Goal: Share content: Share content

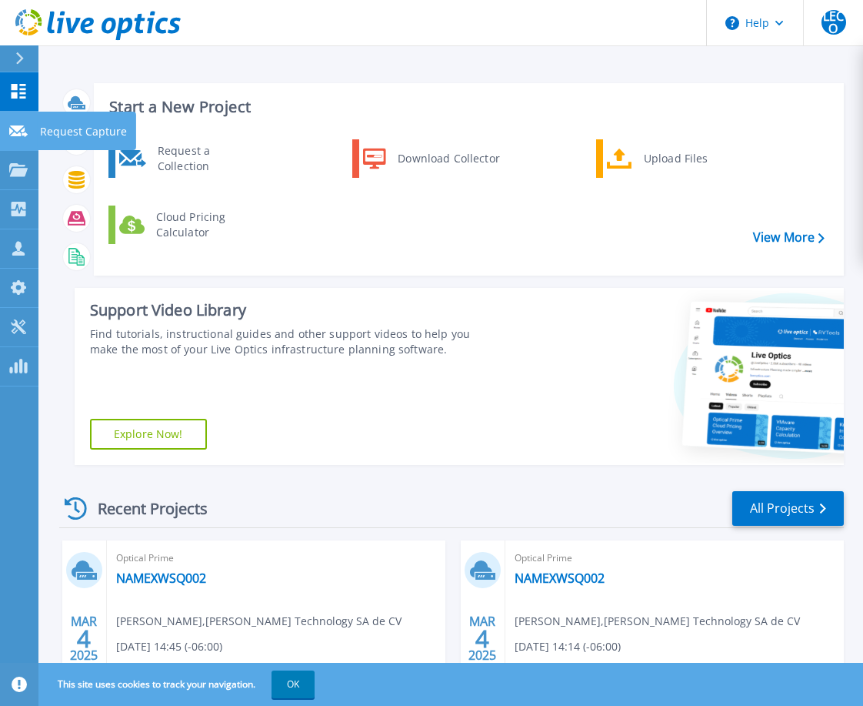
click at [58, 129] on p "Request Capture" at bounding box center [83, 132] width 87 height 40
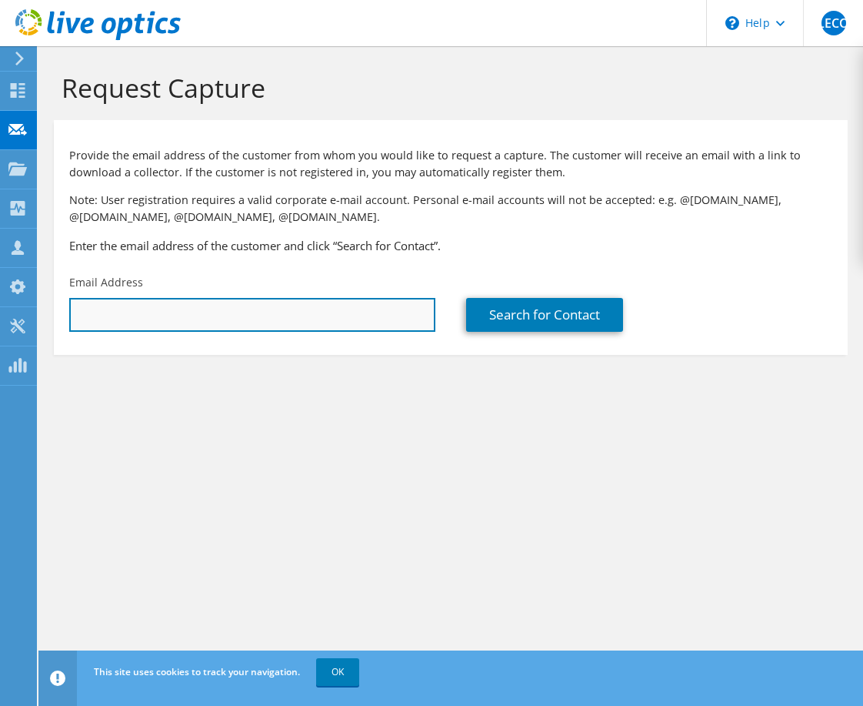
click at [161, 316] on input "text" at bounding box center [252, 315] width 366 height 34
paste input "gonzalezmartin@bfusa.com"
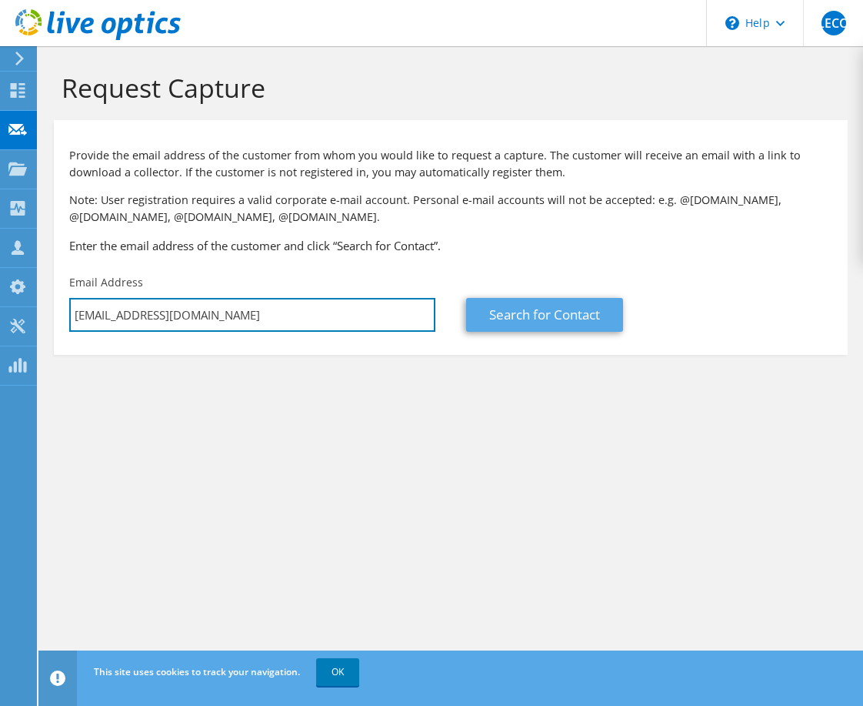
type input "gonzalezmartin@bfusa.com"
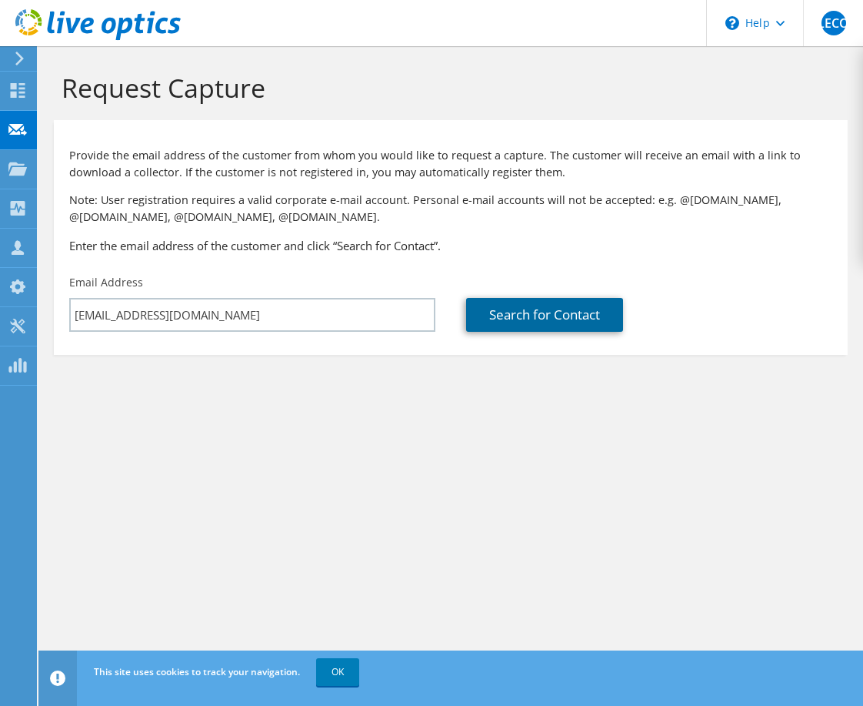
click at [558, 314] on link "Search for Contact" at bounding box center [544, 315] width 157 height 34
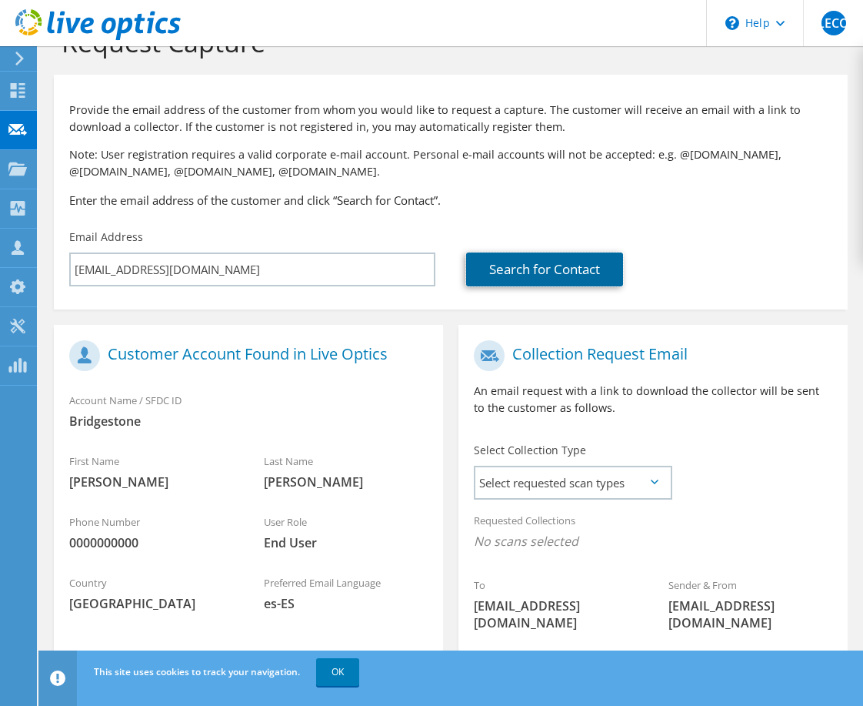
scroll to position [141, 0]
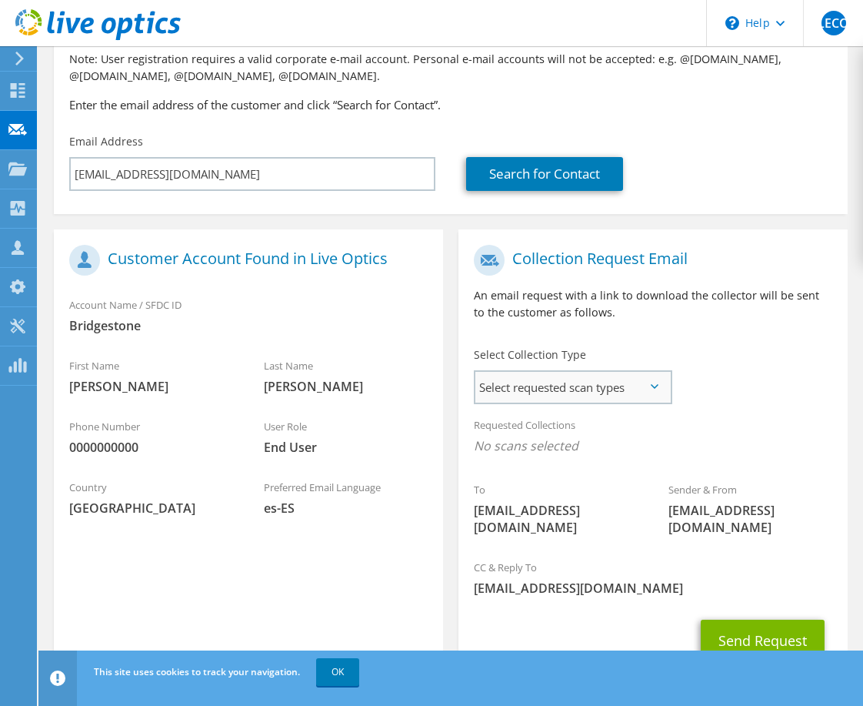
click at [539, 391] on span "Select requested scan types" at bounding box center [573, 387] width 195 height 31
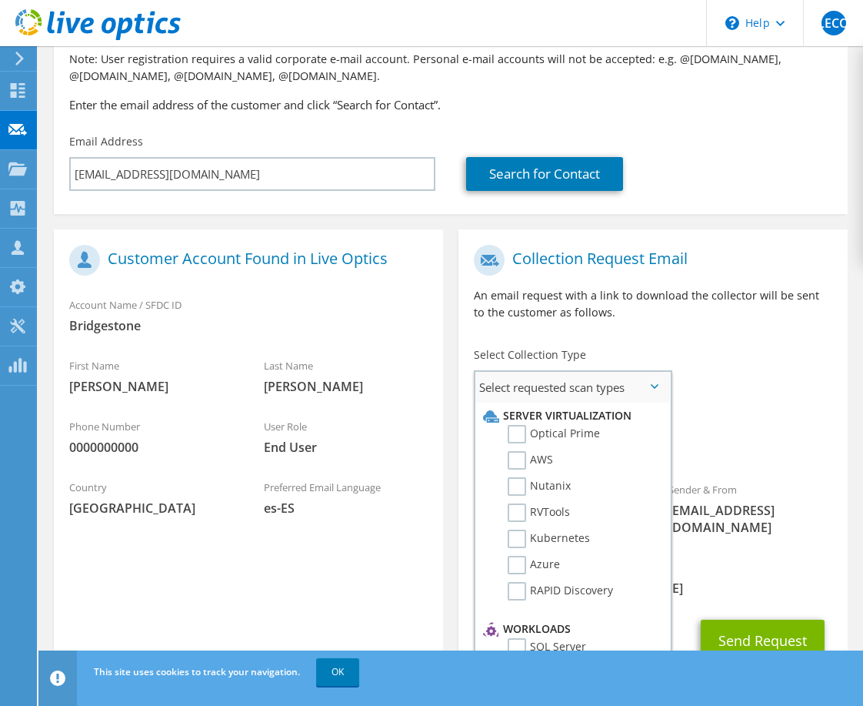
scroll to position [20, 0]
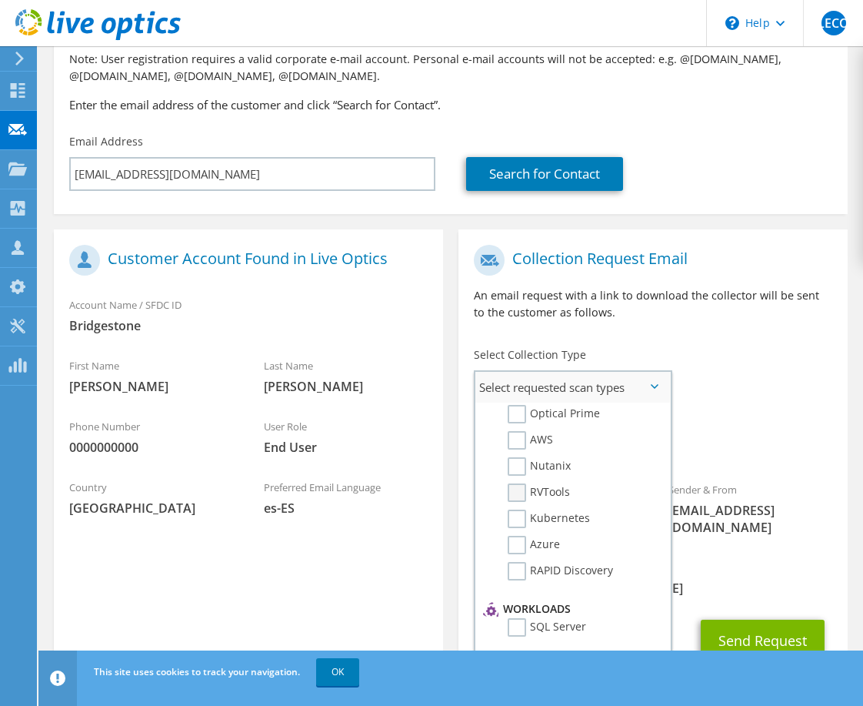
click at [516, 496] on label "RVTools" at bounding box center [539, 492] width 62 height 18
click at [0, 0] on input "RVTools" at bounding box center [0, 0] width 0 height 0
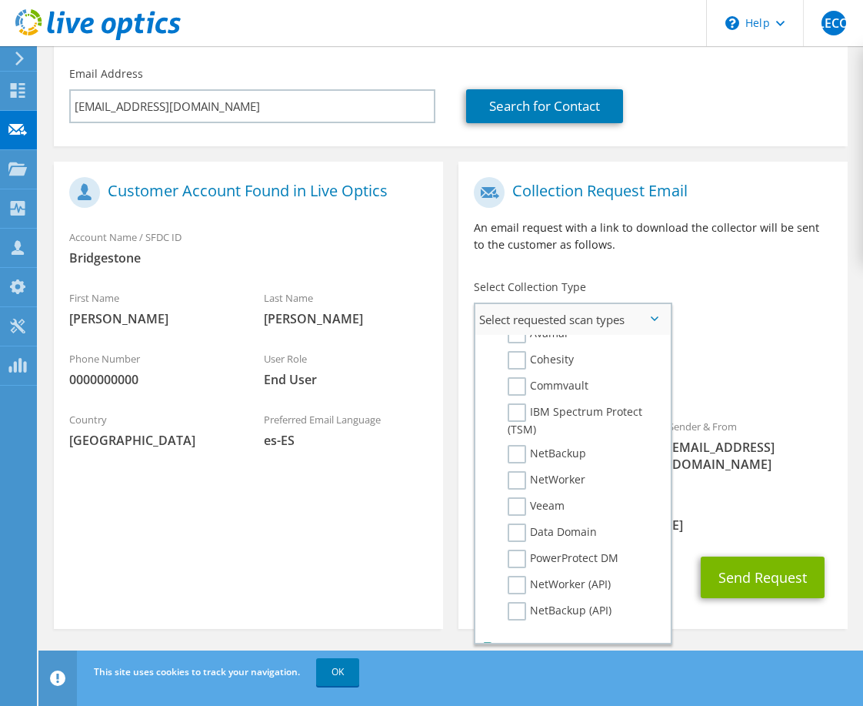
scroll to position [688, 0]
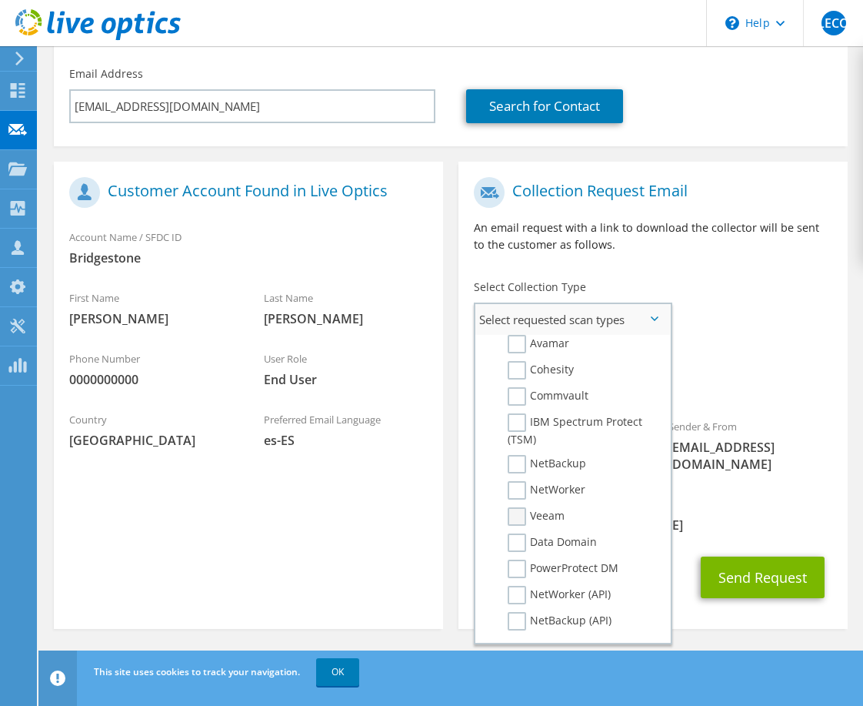
click at [519, 514] on label "Veeam" at bounding box center [536, 516] width 57 height 18
click at [0, 0] on input "Veeam" at bounding box center [0, 0] width 0 height 0
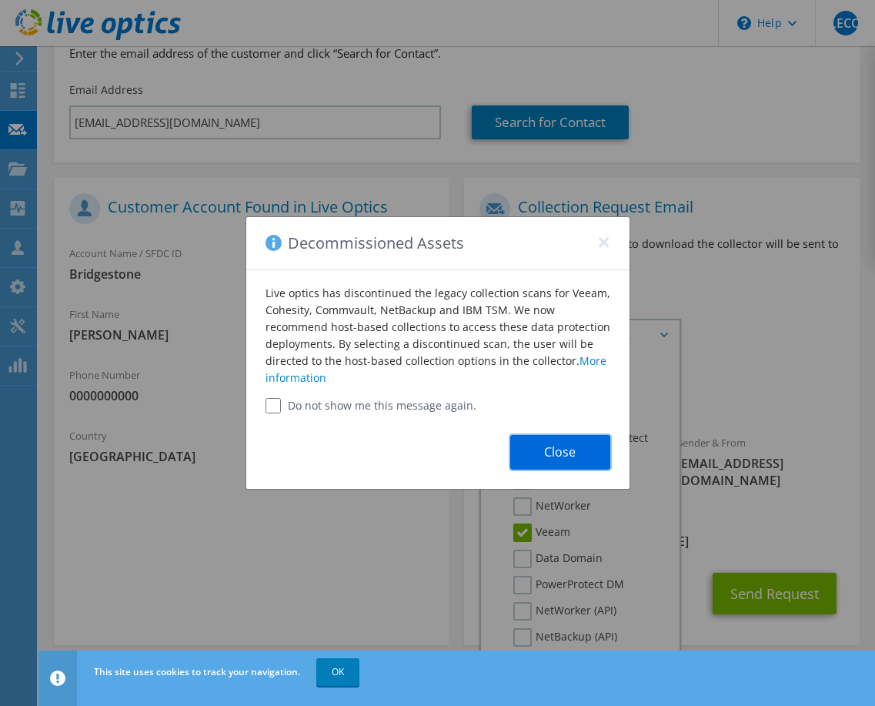
click at [542, 439] on button "Close" at bounding box center [560, 452] width 100 height 35
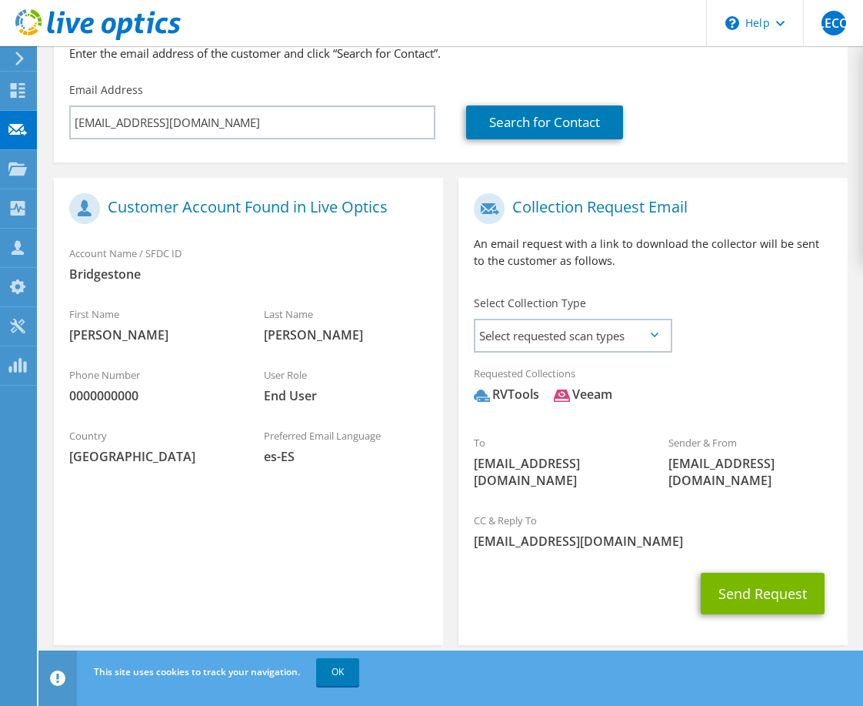
scroll to position [209, 0]
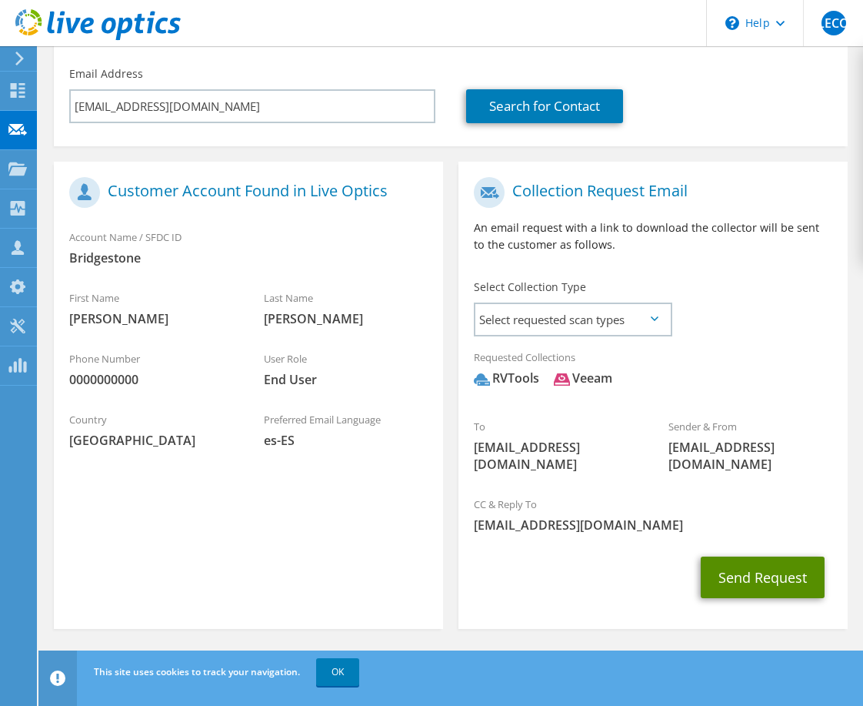
click at [714, 568] on button "Send Request" at bounding box center [763, 577] width 124 height 42
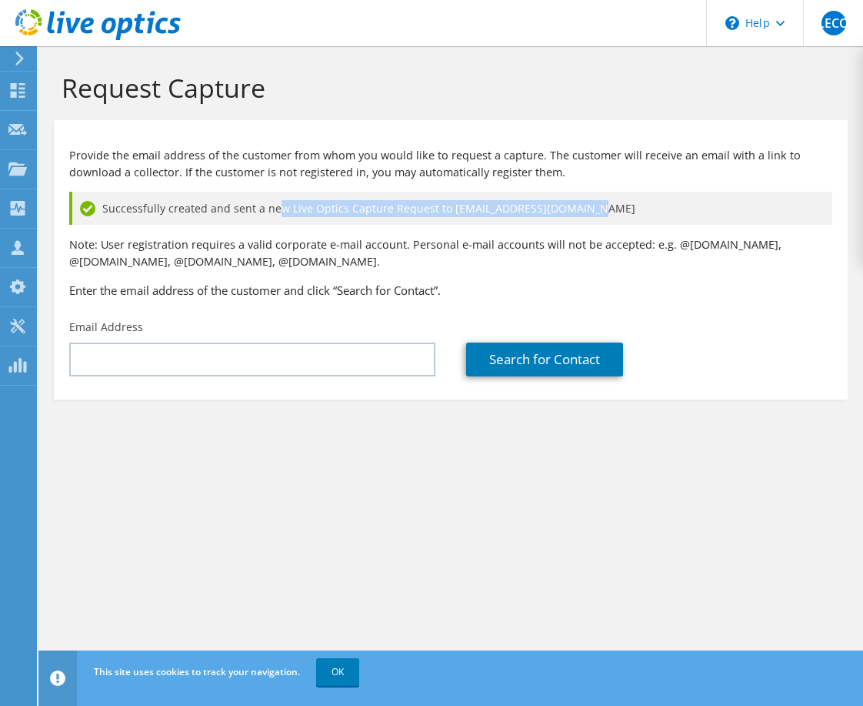
drag, startPoint x: 277, startPoint y: 213, endPoint x: 656, endPoint y: 209, distance: 379.4
click at [656, 209] on div "Successfully created and sent a new Live Optics Capture Request to gonzalezmart…" at bounding box center [450, 208] width 763 height 33
drag, startPoint x: 619, startPoint y: 208, endPoint x: 260, endPoint y: 201, distance: 359.4
click at [260, 201] on div "Successfully created and sent a new Live Optics Capture Request to gonzalezmart…" at bounding box center [450, 208] width 763 height 33
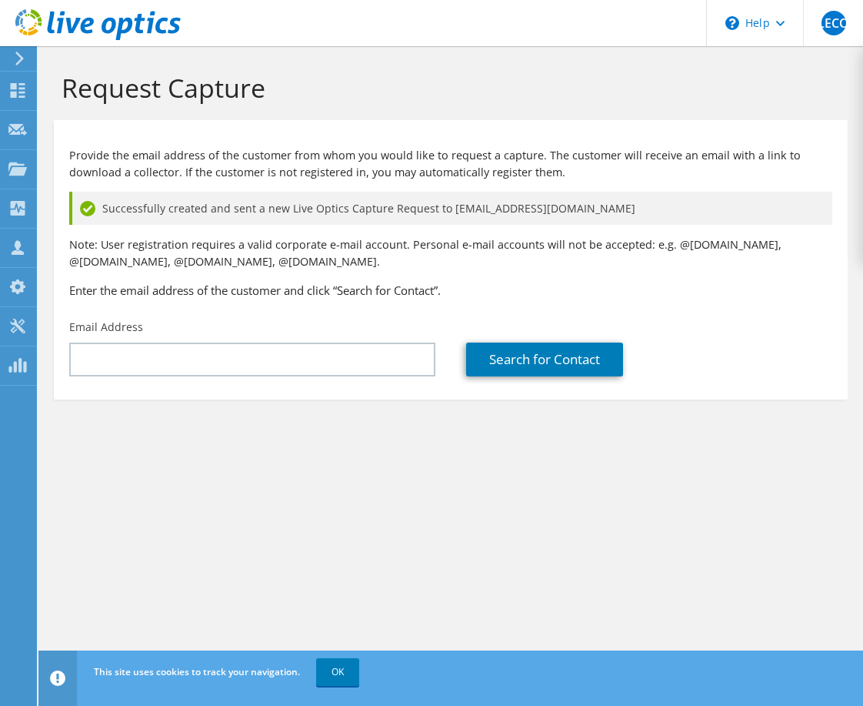
click at [172, 198] on div "Successfully created and sent a new Live Optics Capture Request to gonzalezmart…" at bounding box center [450, 208] width 763 height 33
drag, startPoint x: 151, startPoint y: 211, endPoint x: 623, endPoint y: 203, distance: 472.5
click at [623, 203] on div "Successfully created and sent a new Live Optics Capture Request to gonzalezmart…" at bounding box center [450, 208] width 763 height 33
click at [617, 205] on div "Successfully created and sent a new Live Optics Capture Request to gonzalezmart…" at bounding box center [450, 208] width 763 height 33
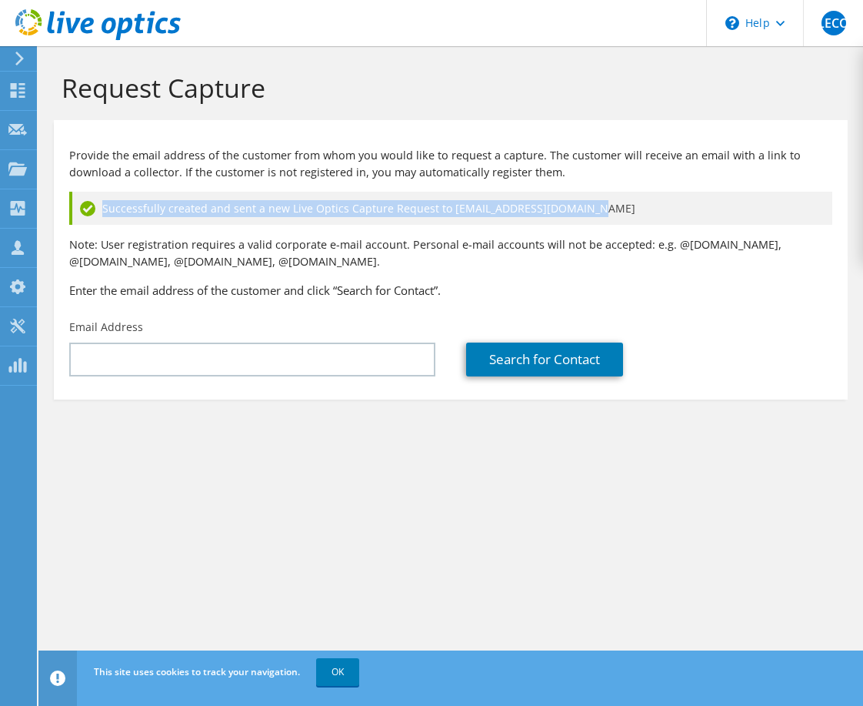
drag, startPoint x: 444, startPoint y: 200, endPoint x: 117, endPoint y: 199, distance: 327.0
click at [117, 199] on div "Successfully created and sent a new Live Optics Capture Request to gonzalezmart…" at bounding box center [450, 208] width 763 height 33
click at [17, 92] on icon at bounding box center [17, 90] width 18 height 15
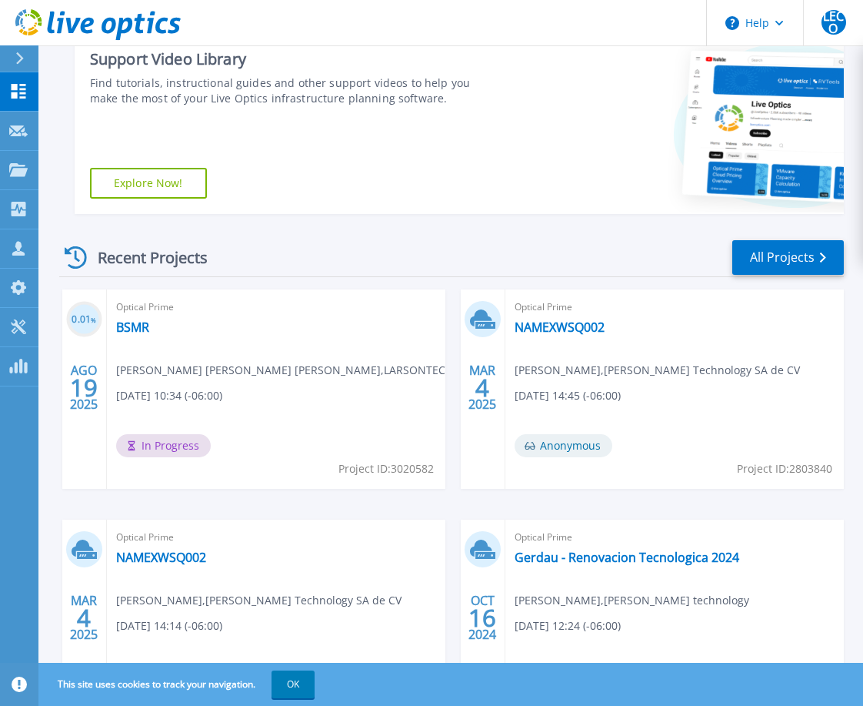
scroll to position [327, 0]
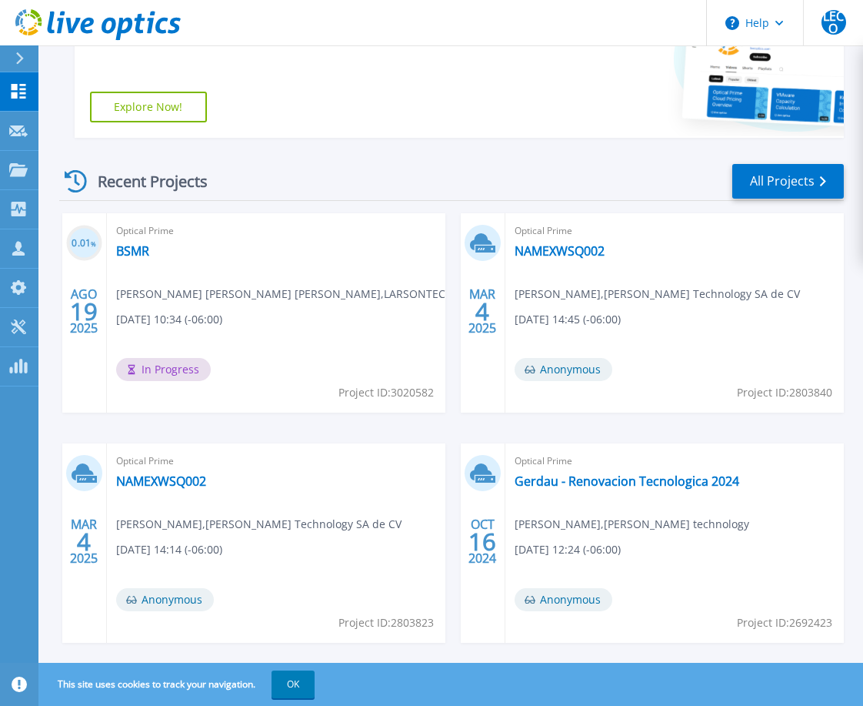
click at [446, 291] on span "Oscar Bernal , Larson Technology SA de CV" at bounding box center [280, 293] width 329 height 17
click at [446, 301] on span "Oscar Bernal , Larson Technology SA de CV" at bounding box center [280, 293] width 329 height 17
click at [531, 253] on link "NAMEXWSQ002" at bounding box center [560, 250] width 90 height 15
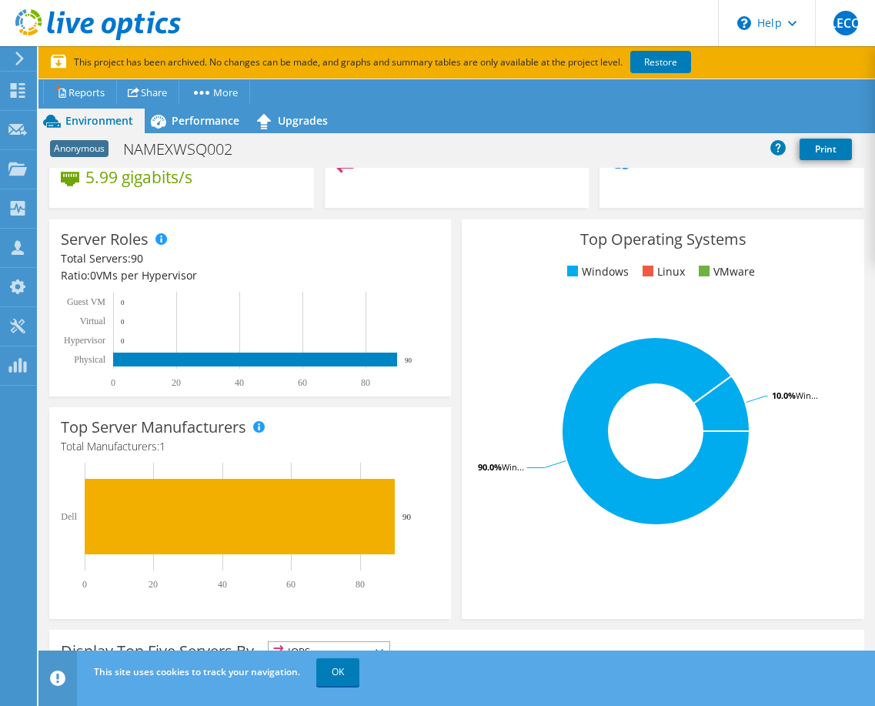
scroll to position [35, 0]
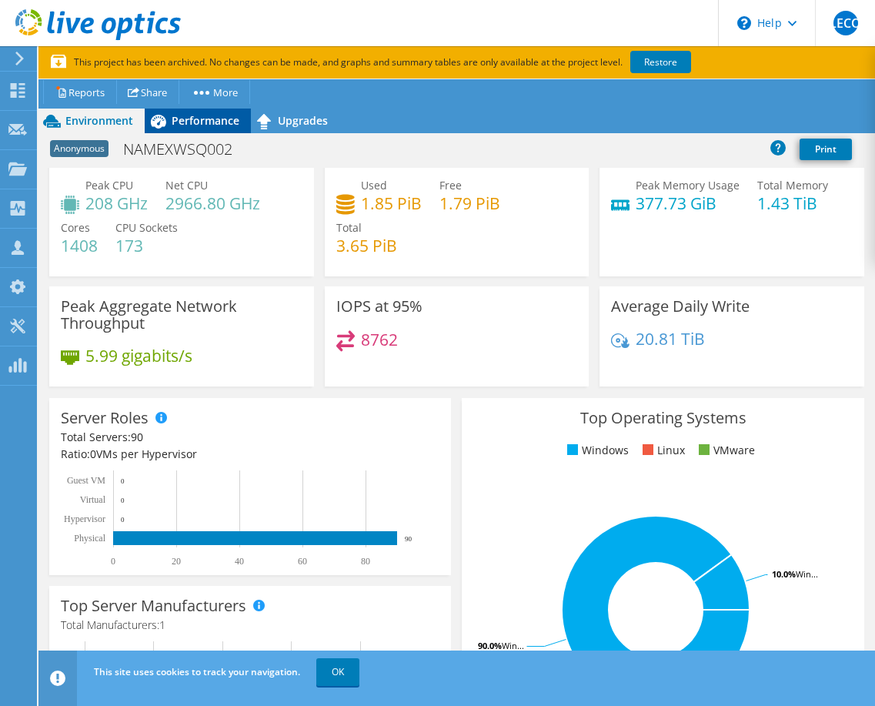
click at [207, 125] on span "Performance" at bounding box center [206, 120] width 68 height 15
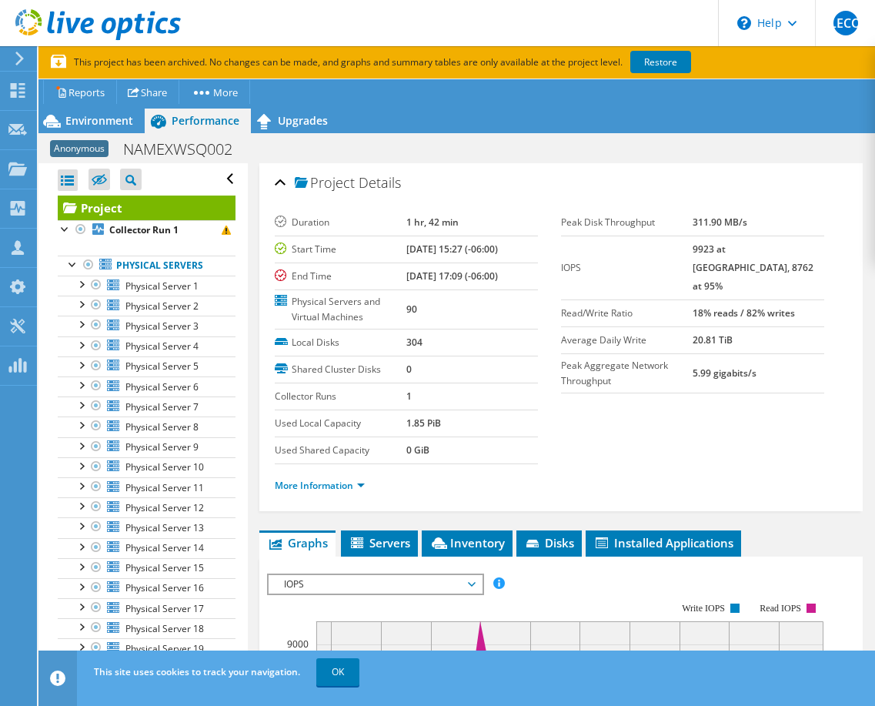
scroll to position [0, 0]
click at [319, 118] on span "Upgrades" at bounding box center [303, 120] width 50 height 15
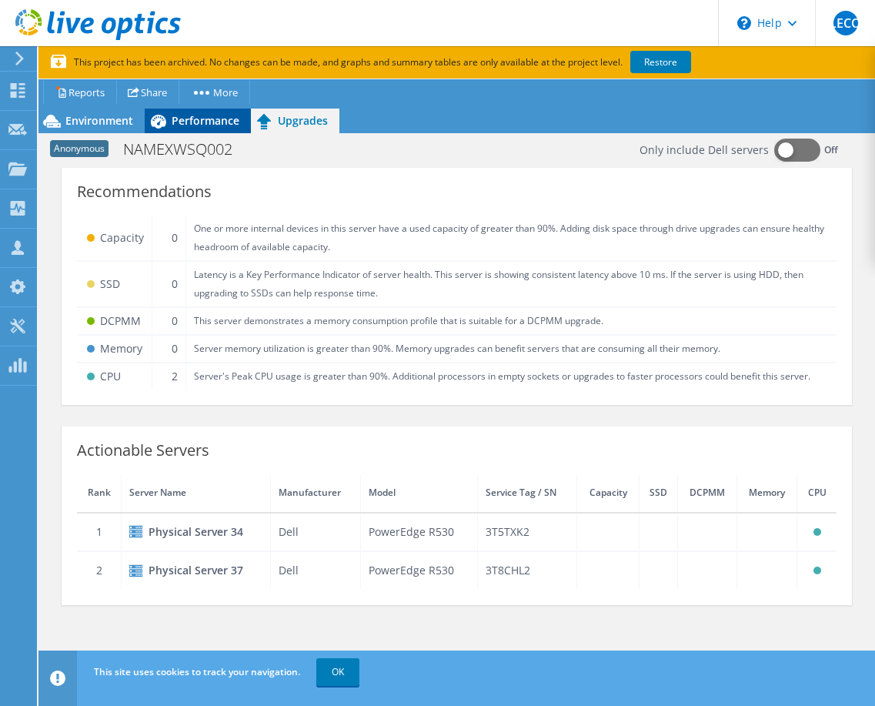
click at [196, 124] on span "Performance" at bounding box center [206, 120] width 68 height 15
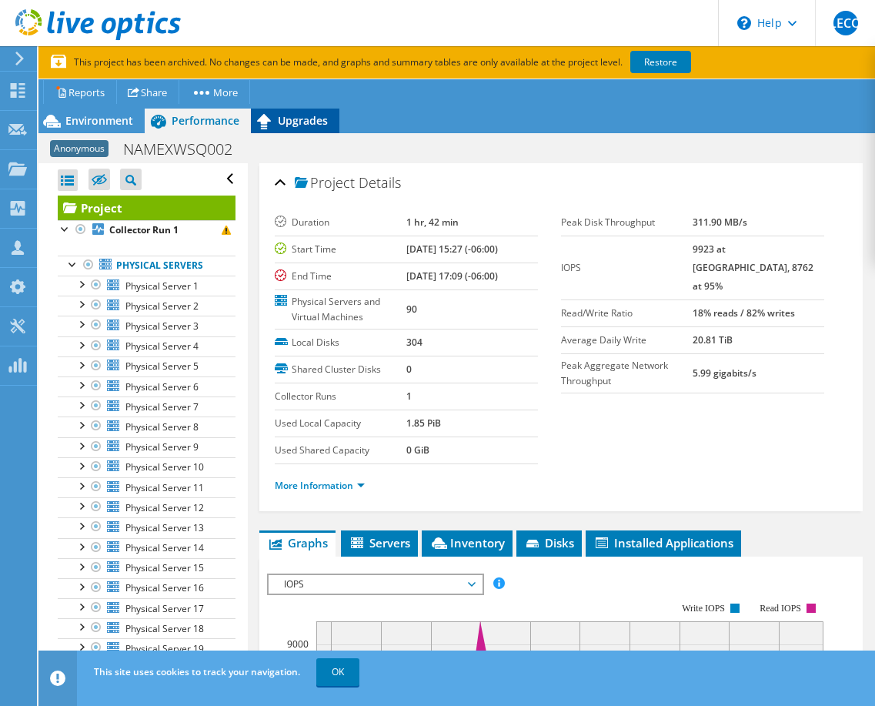
click at [273, 115] on icon at bounding box center [264, 121] width 27 height 27
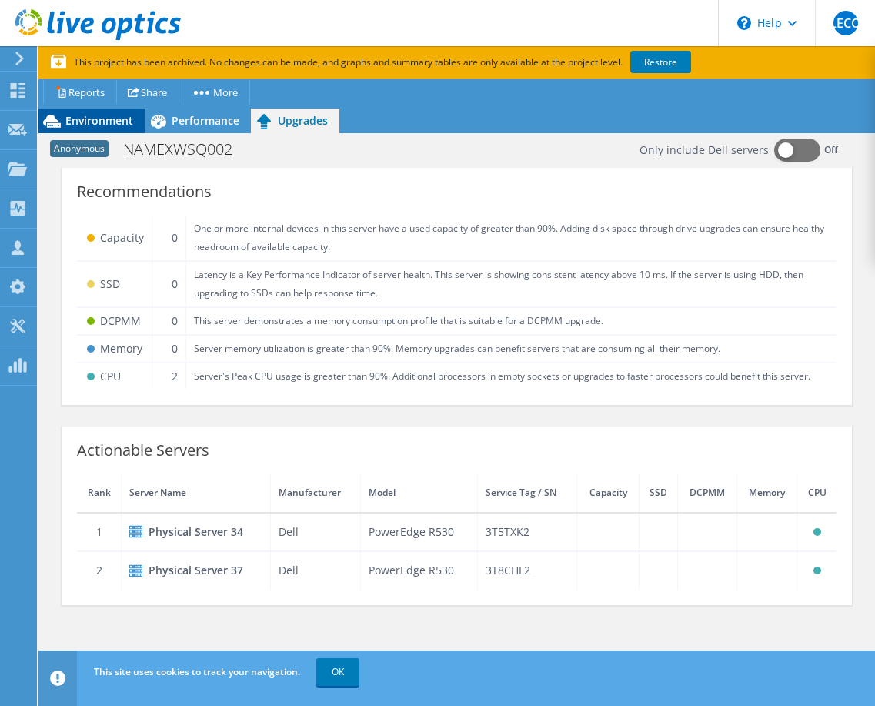
click at [55, 118] on icon at bounding box center [51, 121] width 27 height 27
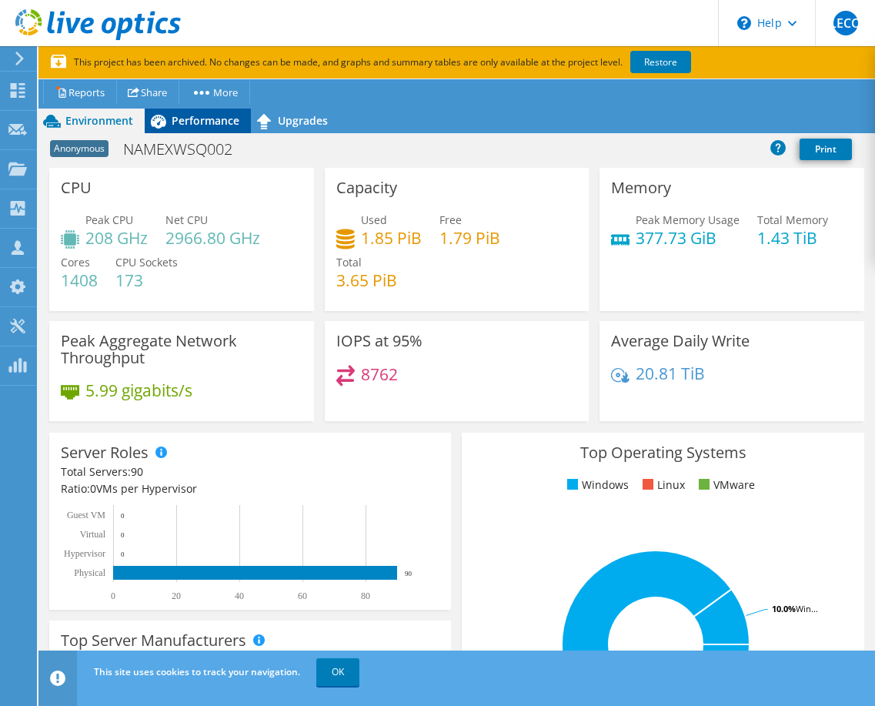
click at [173, 114] on span "Performance" at bounding box center [206, 120] width 68 height 15
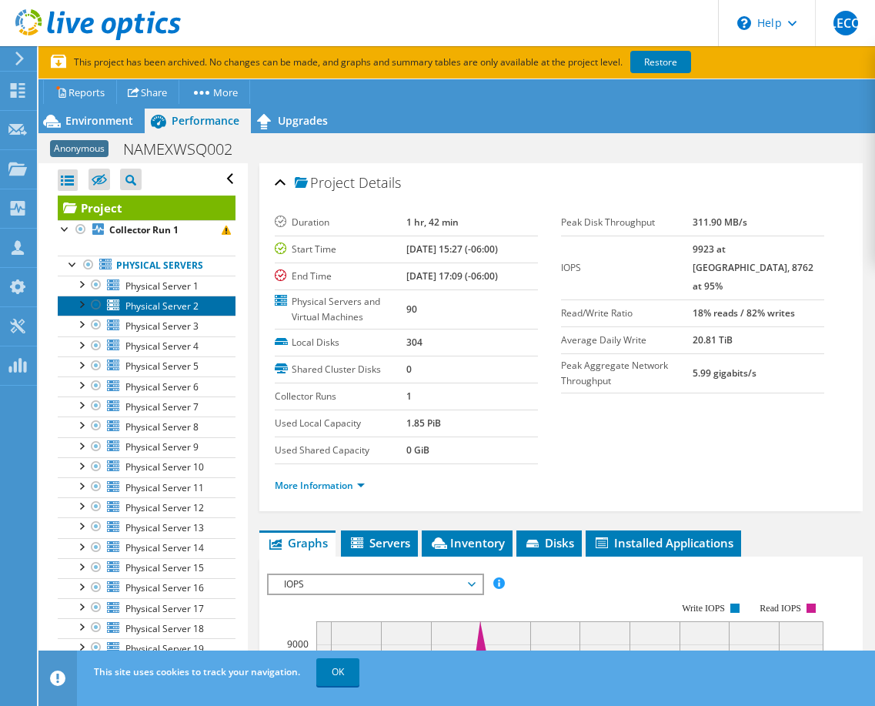
click at [145, 312] on span "Physical Server 2" at bounding box center [161, 305] width 73 height 13
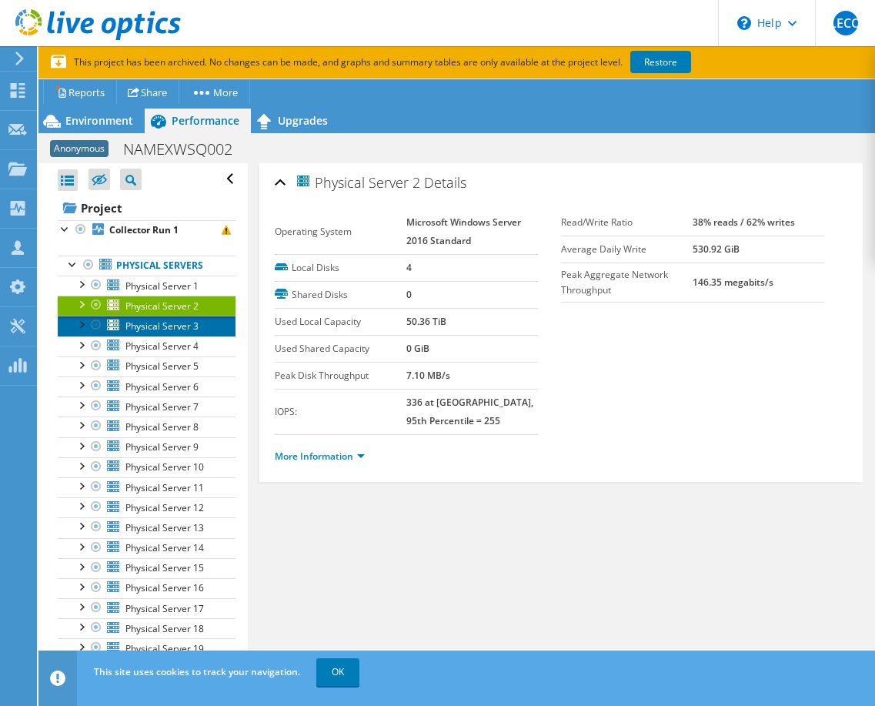
click at [154, 327] on span "Physical Server 3" at bounding box center [161, 325] width 73 height 13
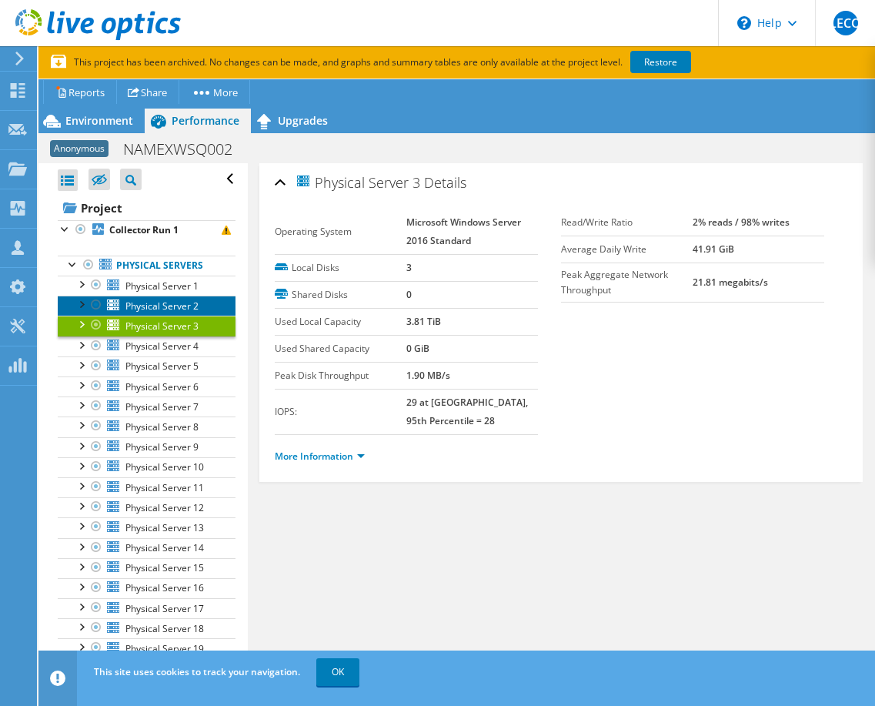
click at [168, 307] on span "Physical Server 2" at bounding box center [161, 305] width 73 height 13
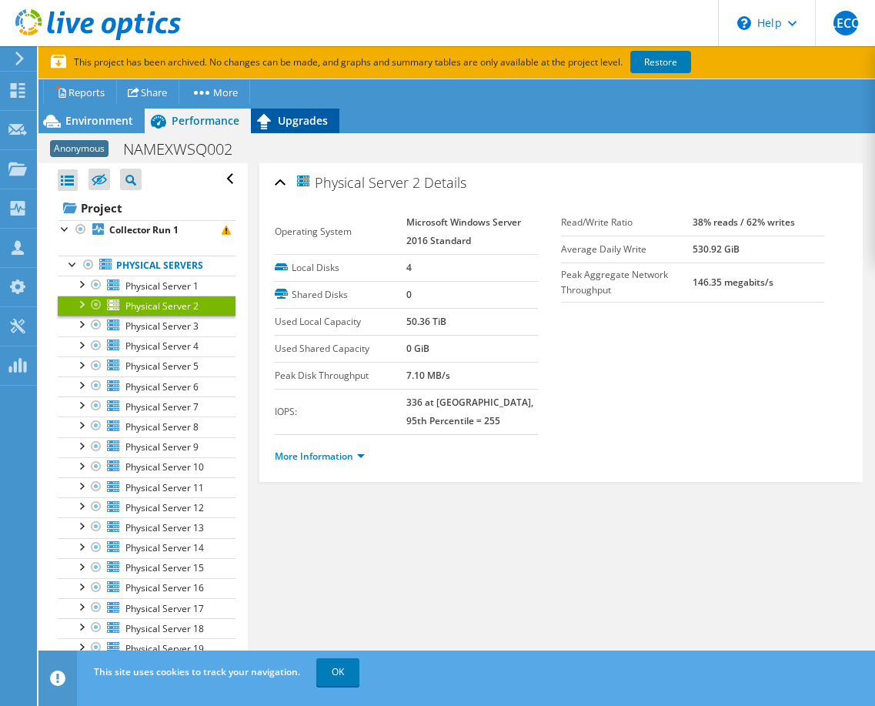
click at [289, 120] on span "Upgrades" at bounding box center [303, 120] width 50 height 15
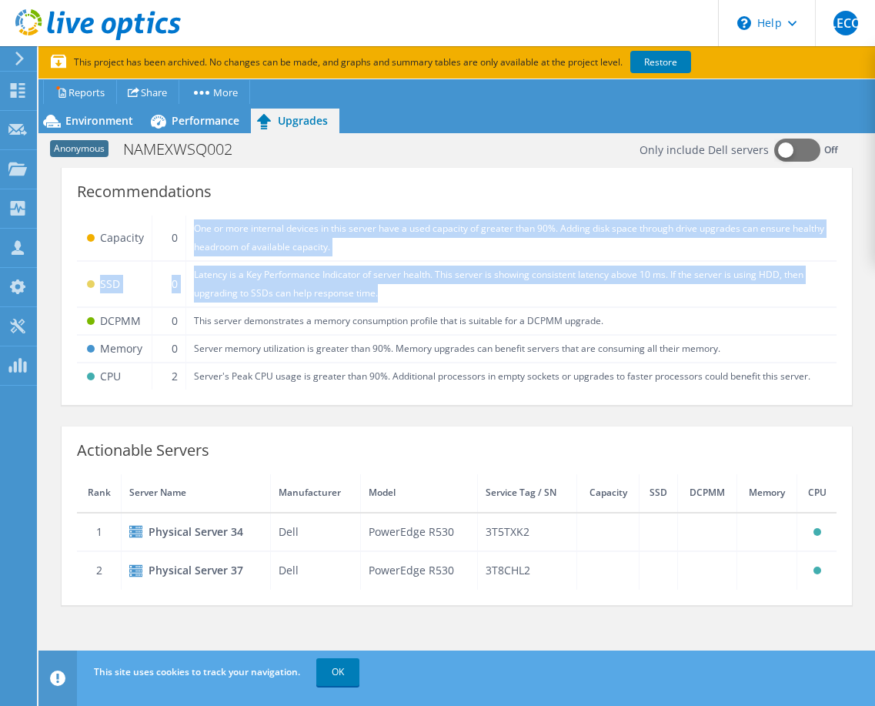
drag, startPoint x: 191, startPoint y: 231, endPoint x: 450, endPoint y: 295, distance: 267.3
click at [450, 295] on tbody "Capacity 0 One or more internal devices in this server have a used capacity of …" at bounding box center [457, 302] width 760 height 174
click at [308, 295] on td "Latency is a Key Performance Indicator of server health. This server is showing…" at bounding box center [510, 284] width 651 height 46
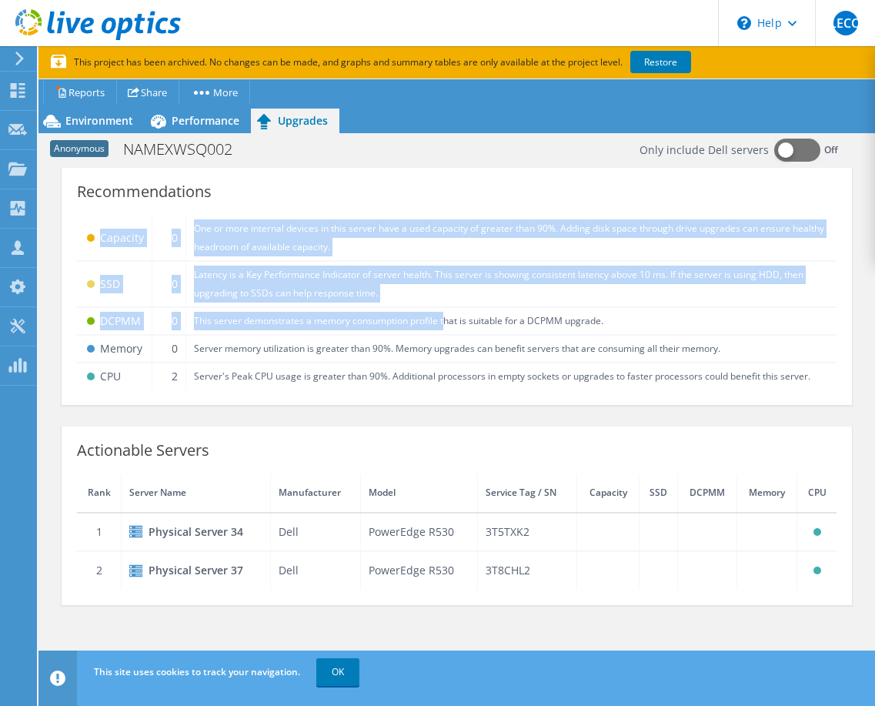
drag, startPoint x: 102, startPoint y: 236, endPoint x: 445, endPoint y: 314, distance: 351.9
click at [445, 314] on tbody "Capacity 0 One or more internal devices in this server have a used capacity of …" at bounding box center [457, 302] width 760 height 174
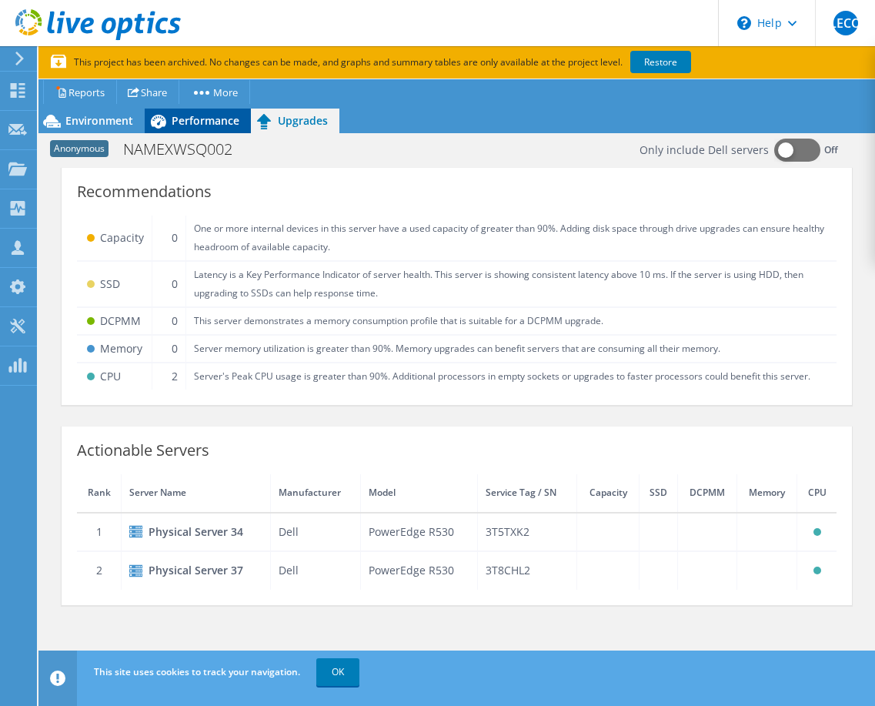
click at [214, 124] on span "Performance" at bounding box center [206, 120] width 68 height 15
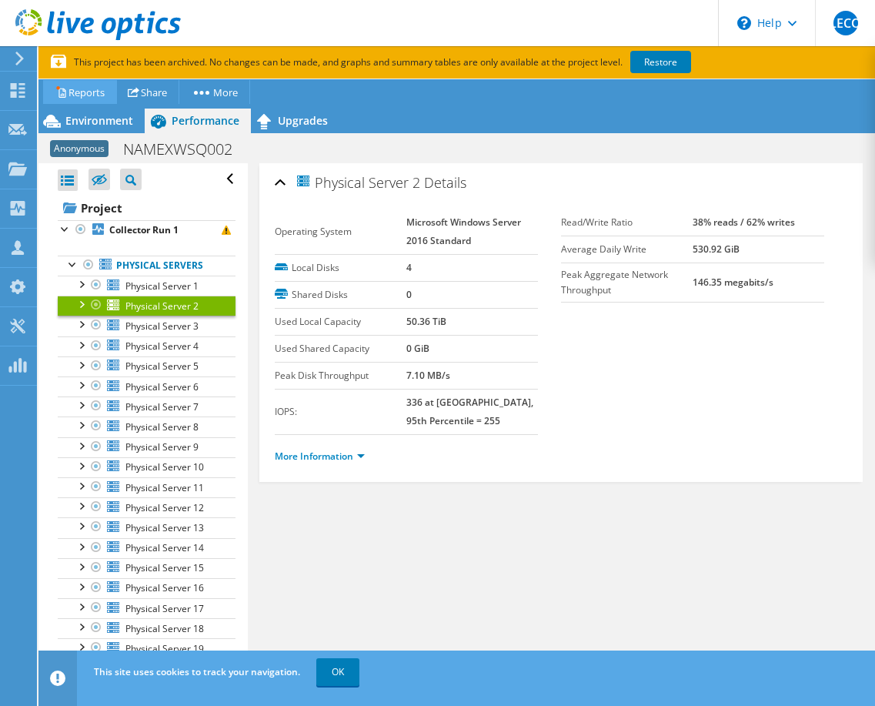
click at [72, 91] on link "Reports" at bounding box center [80, 92] width 74 height 24
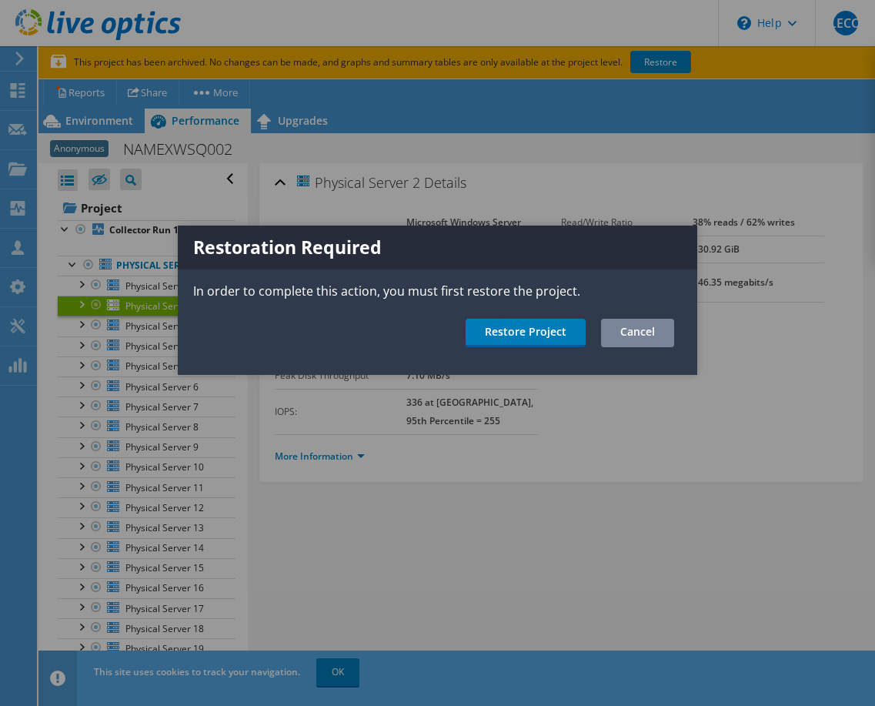
click at [622, 325] on link "Cancel" at bounding box center [637, 333] width 73 height 28
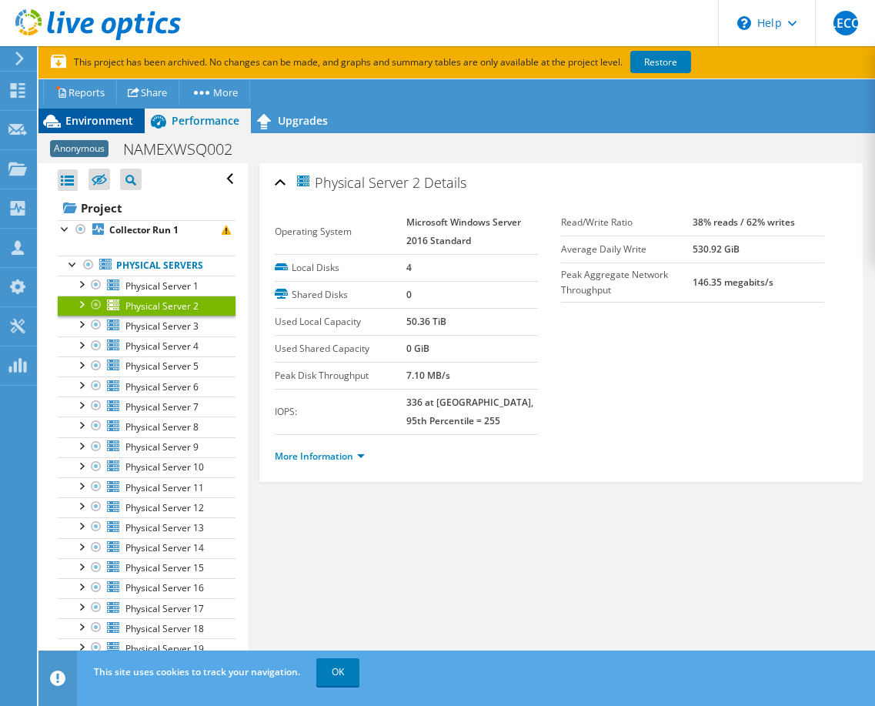
click at [112, 123] on span "Environment" at bounding box center [99, 120] width 68 height 15
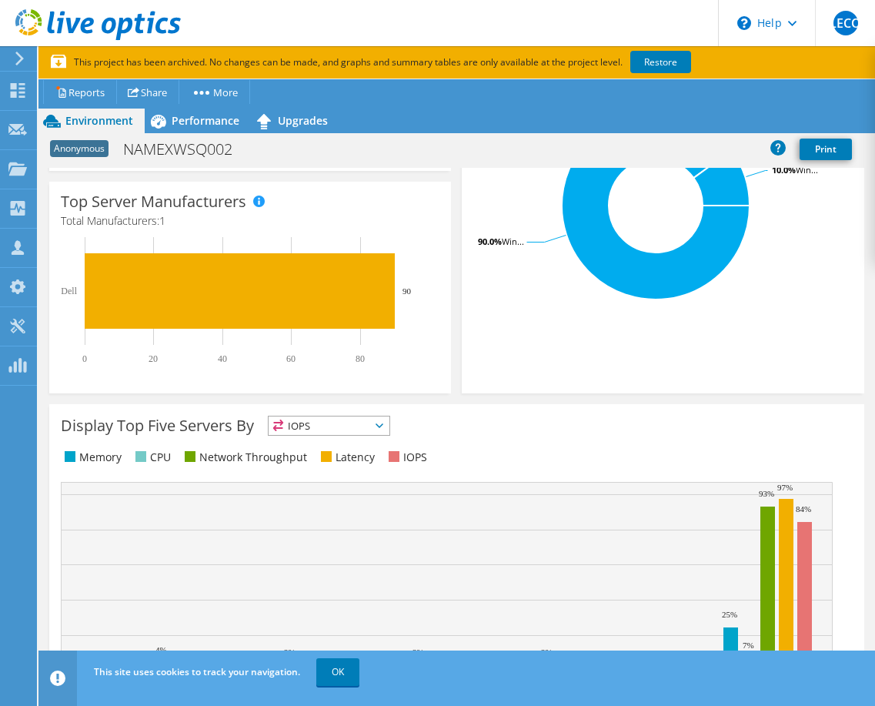
scroll to position [512, 0]
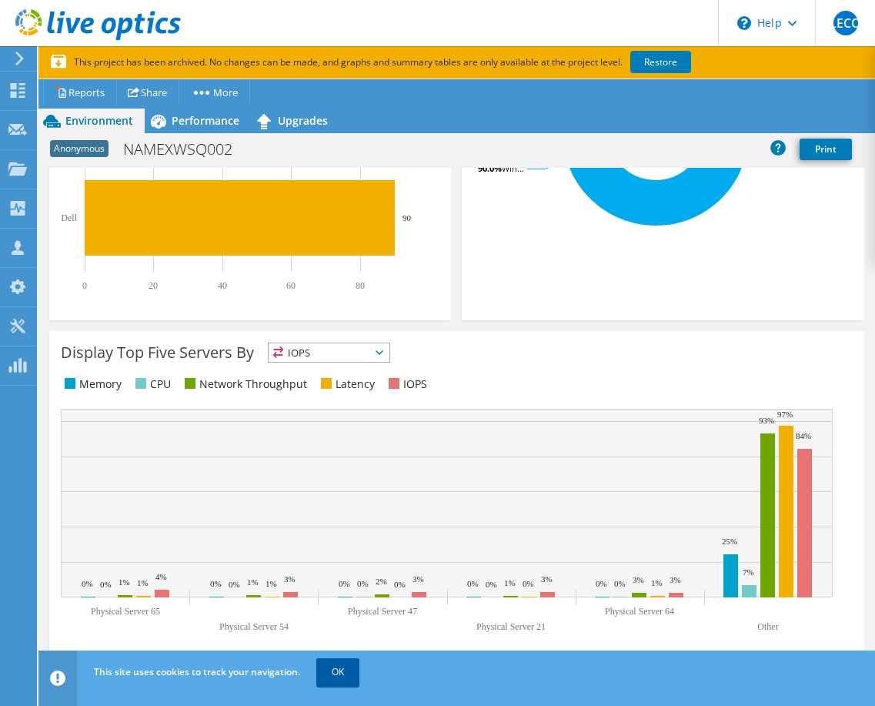
click at [323, 663] on link "OK" at bounding box center [337, 672] width 43 height 28
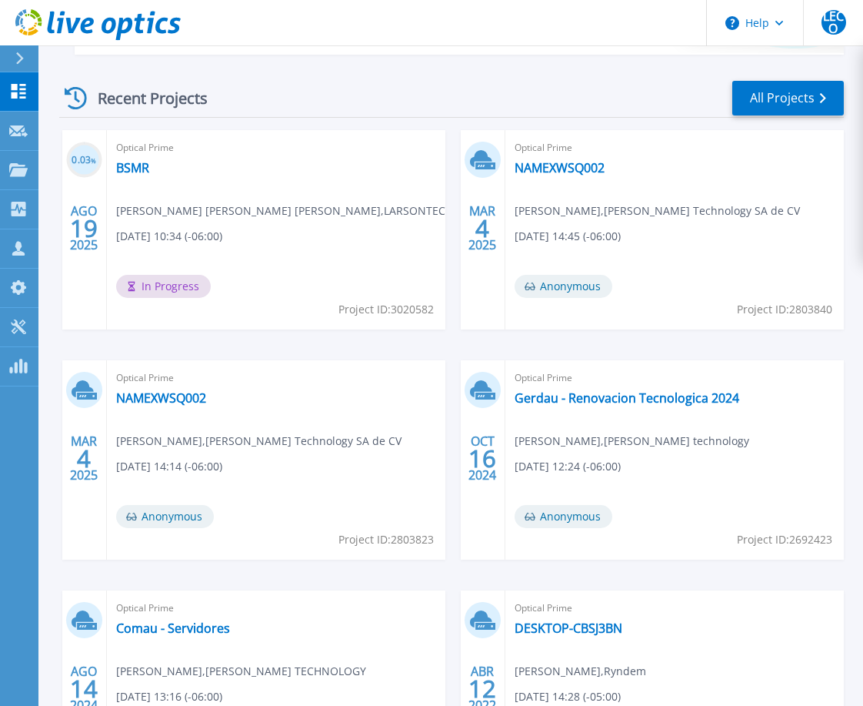
scroll to position [430, 0]
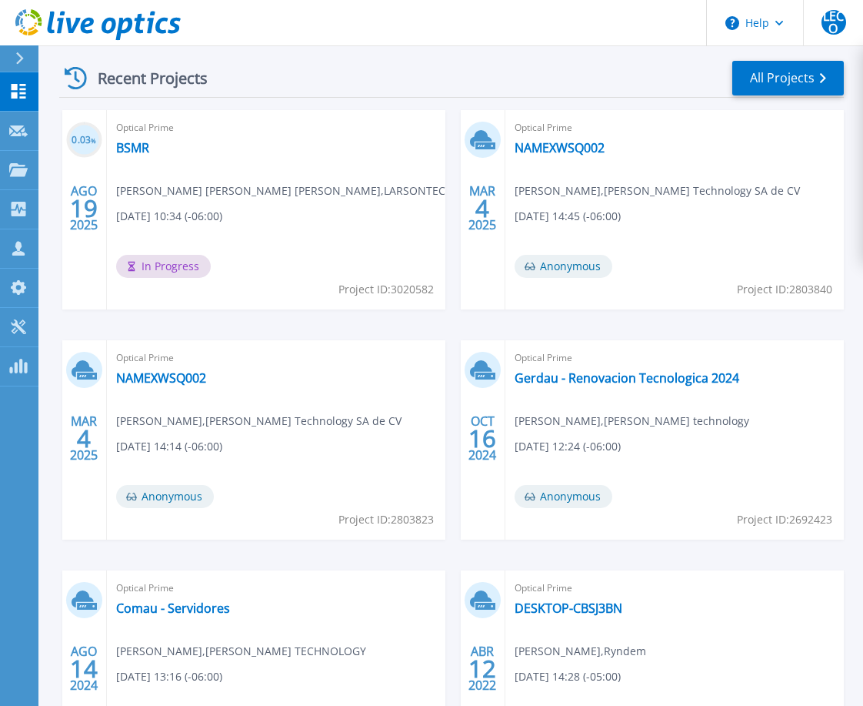
click at [229, 115] on div "Optical Prime BSMR [PERSON_NAME] [PERSON_NAME] [PERSON_NAME] , LARSONTEC [DATE]…" at bounding box center [276, 209] width 339 height 199
click at [400, 151] on div "Optical Prime BSMR [PERSON_NAME] [PERSON_NAME] [PERSON_NAME] , LARSONTEC [DATE]…" at bounding box center [276, 209] width 339 height 199
click at [429, 127] on span "Optical Prime" at bounding box center [276, 127] width 320 height 17
click at [62, 253] on div "0.03 % AGO 19 2025 Optical Prime BSMR [PERSON_NAME] [PERSON_NAME] [PERSON_NAME]…" at bounding box center [445, 455] width 797 height 690
click at [136, 128] on span "Optical Prime" at bounding box center [276, 127] width 320 height 17
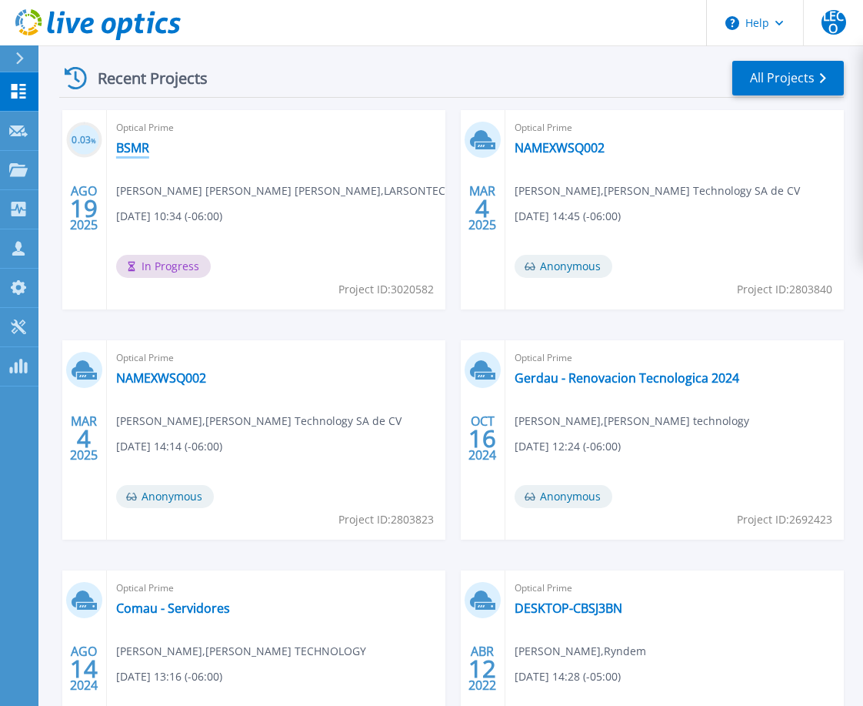
click at [129, 147] on link "BSMR" at bounding box center [132, 147] width 33 height 15
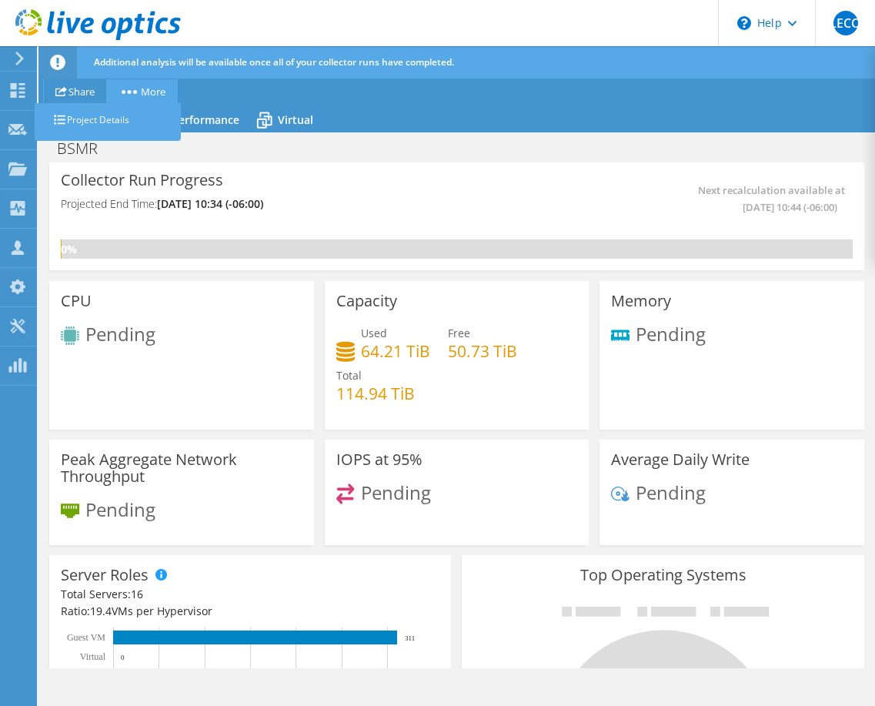
click at [151, 88] on link "More" at bounding box center [142, 91] width 72 height 24
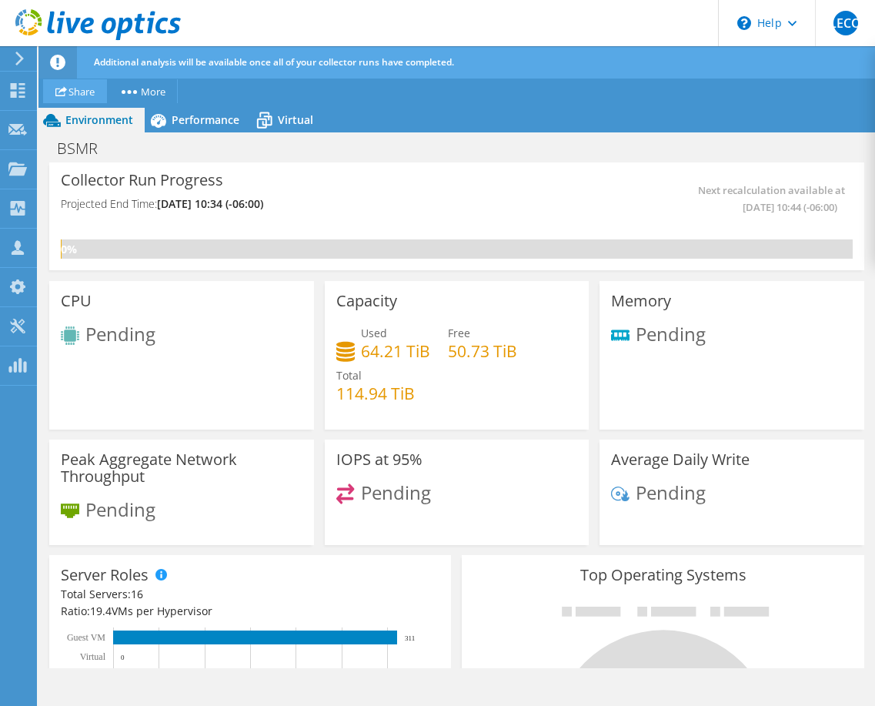
click at [72, 83] on link "Share" at bounding box center [75, 91] width 64 height 24
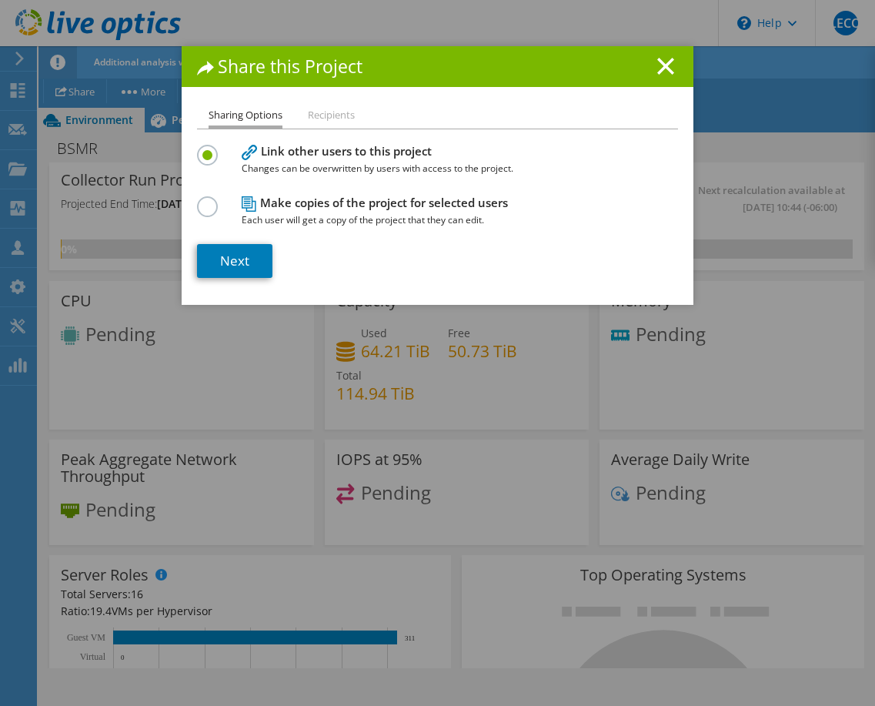
click at [318, 116] on li "Recipients" at bounding box center [331, 115] width 47 height 19
click at [313, 119] on li "Recipients" at bounding box center [331, 115] width 47 height 19
click at [233, 265] on link "Next" at bounding box center [234, 261] width 75 height 34
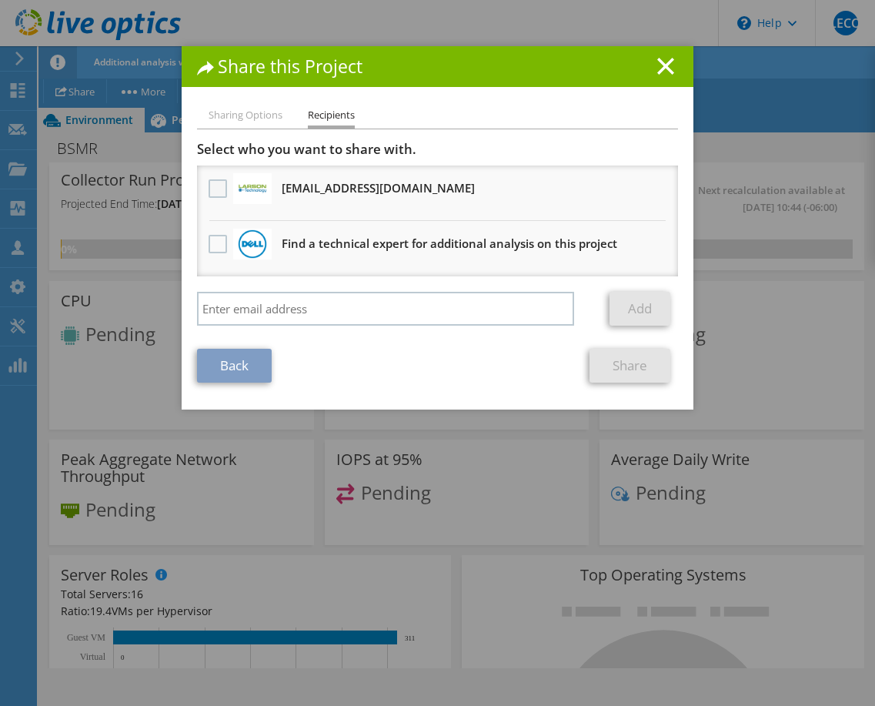
click at [209, 187] on label at bounding box center [220, 188] width 22 height 18
click at [0, 0] on input "checkbox" at bounding box center [0, 0] width 0 height 0
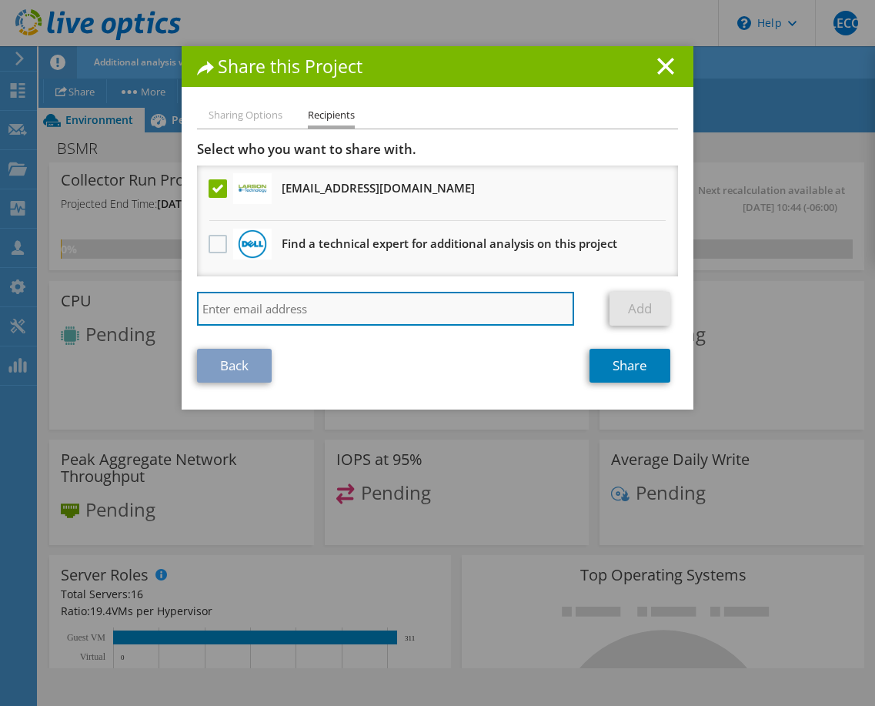
click at [252, 311] on input "search" at bounding box center [385, 309] width 377 height 34
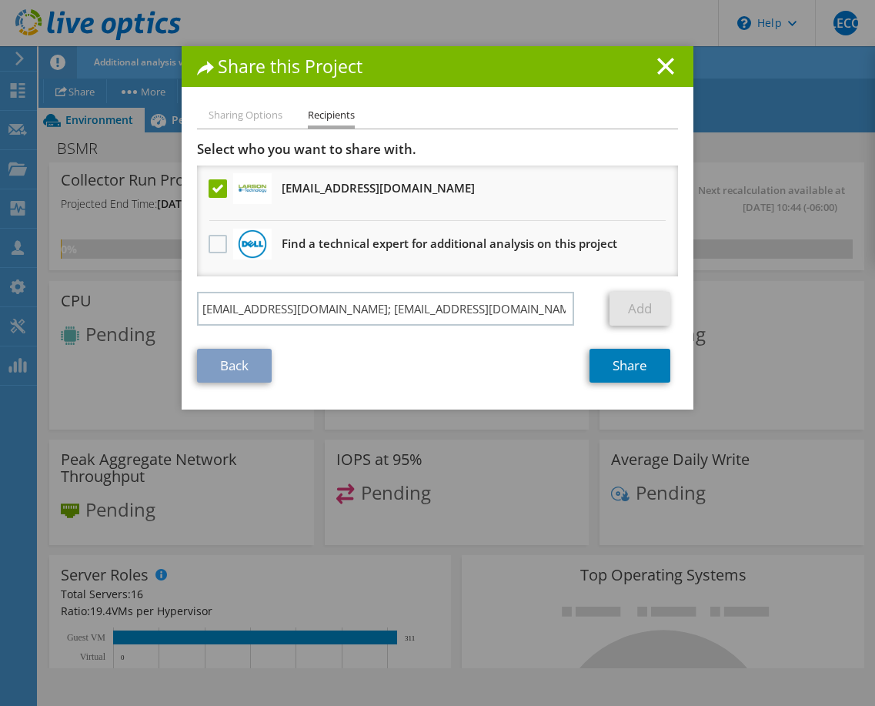
click at [470, 360] on div "Back Share" at bounding box center [437, 366] width 481 height 34
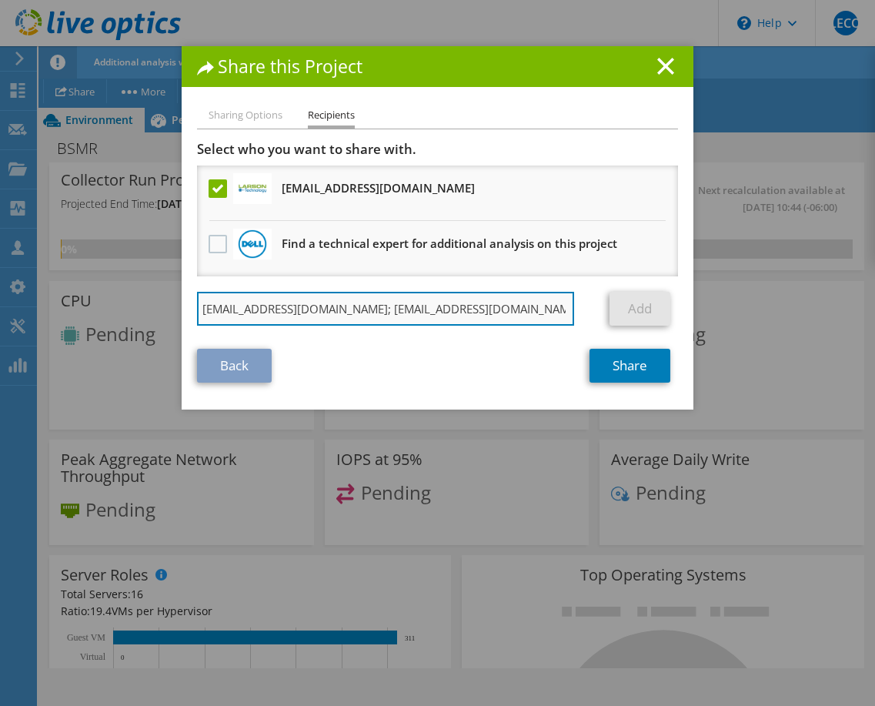
click at [539, 302] on input "[EMAIL_ADDRESS][DOMAIN_NAME]; [EMAIL_ADDRESS][DOMAIN_NAME]" at bounding box center [385, 309] width 377 height 34
drag, startPoint x: 533, startPoint y: 311, endPoint x: 432, endPoint y: 306, distance: 101.0
click at [432, 306] on input "[EMAIL_ADDRESS][DOMAIN_NAME]; [EMAIL_ADDRESS][DOMAIN_NAME]" at bounding box center [385, 309] width 377 height 34
click at [362, 309] on input "[EMAIL_ADDRESS][DOMAIN_NAME]; [EMAIL_ADDRESS][DOMAIN_NAME]" at bounding box center [385, 309] width 377 height 34
click at [521, 316] on input "[EMAIL_ADDRESS][DOMAIN_NAME], [EMAIL_ADDRESS][DOMAIN_NAME]" at bounding box center [385, 309] width 377 height 34
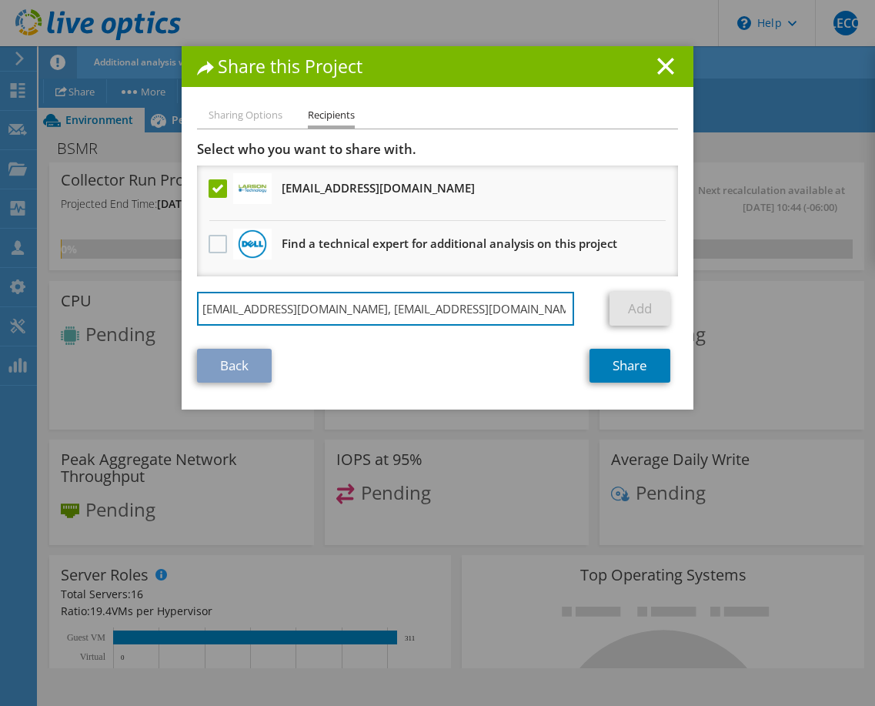
drag, startPoint x: 380, startPoint y: 305, endPoint x: 597, endPoint y: 334, distance: 219.0
click at [597, 334] on section "Select who you want to share with. [EMAIL_ADDRESS][DOMAIN_NAME] Will receive an…" at bounding box center [437, 262] width 481 height 242
click at [456, 307] on input "[EMAIL_ADDRESS][DOMAIN_NAME], db" at bounding box center [385, 309] width 377 height 34
type input "[EMAIL_ADDRESS][DOMAIN_NAME]"
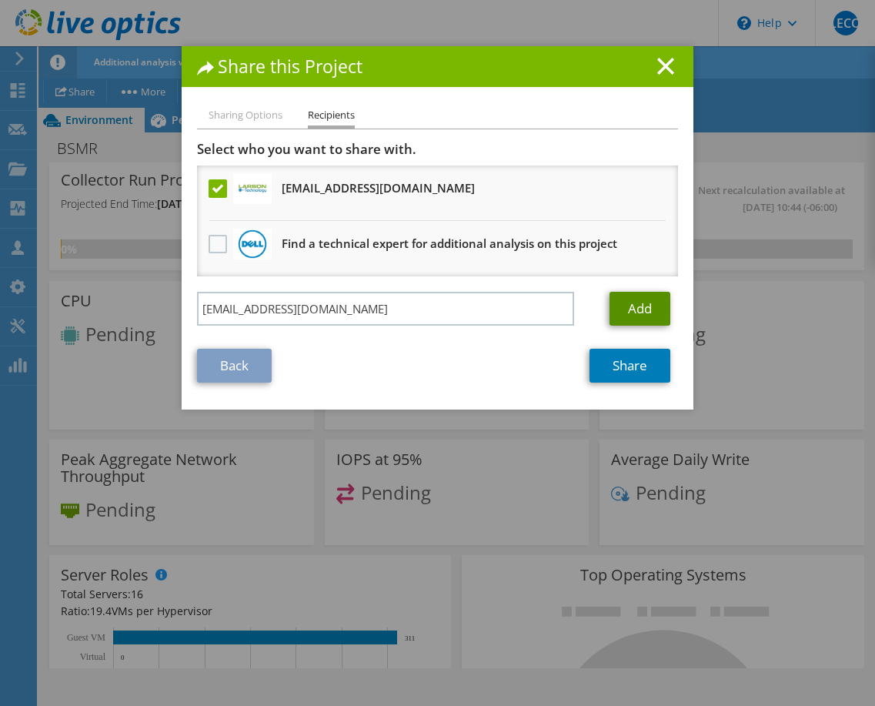
click at [644, 308] on link "Add" at bounding box center [639, 309] width 61 height 34
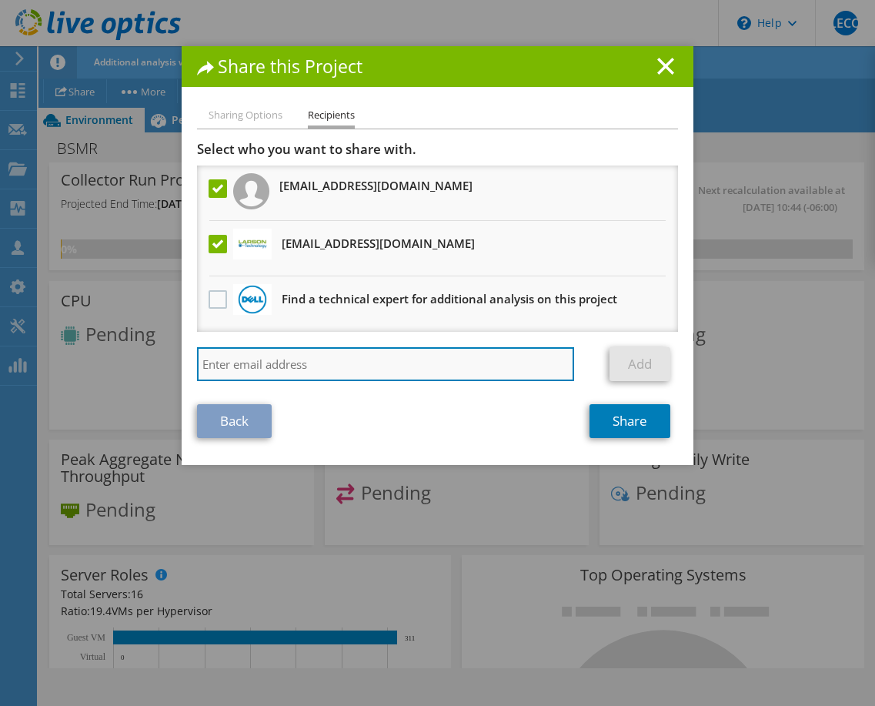
click at [343, 369] on input "search" at bounding box center [385, 364] width 377 height 34
type input "[EMAIL_ADDRESS][DOMAIN_NAME]"
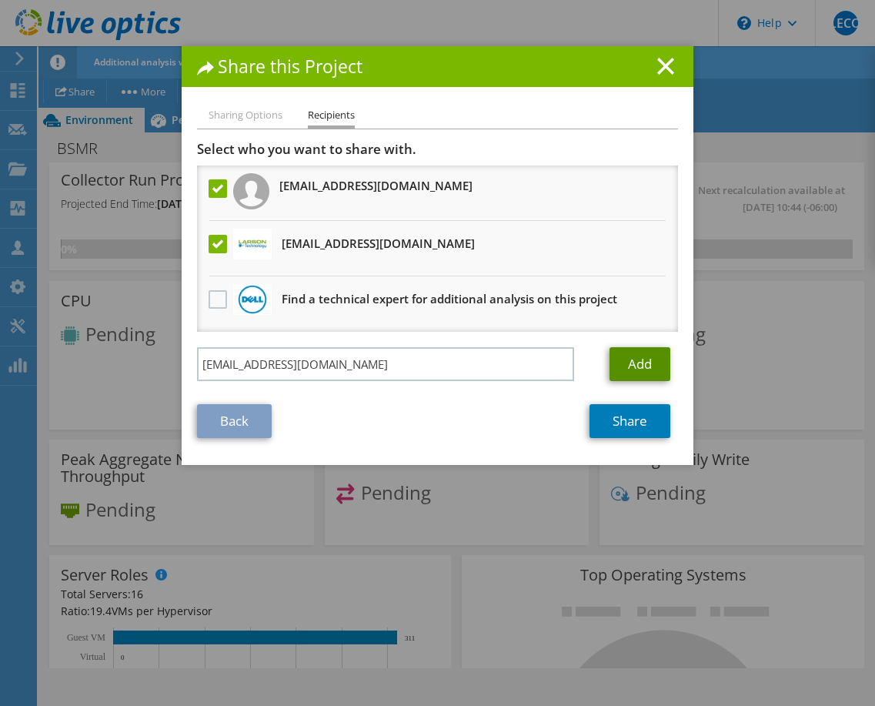
click at [629, 365] on link "Add" at bounding box center [639, 364] width 61 height 34
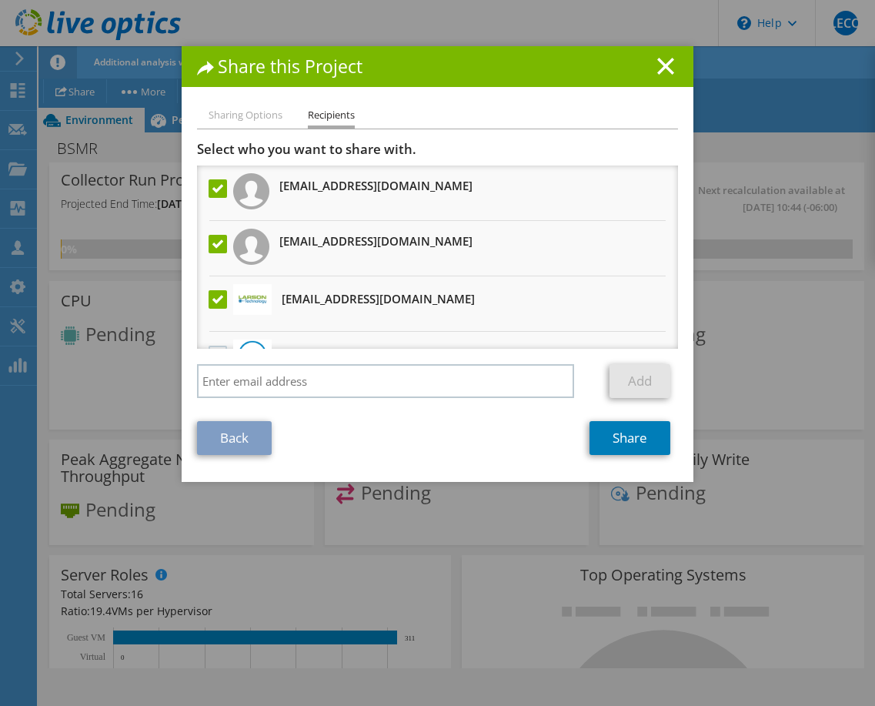
scroll to position [38, 0]
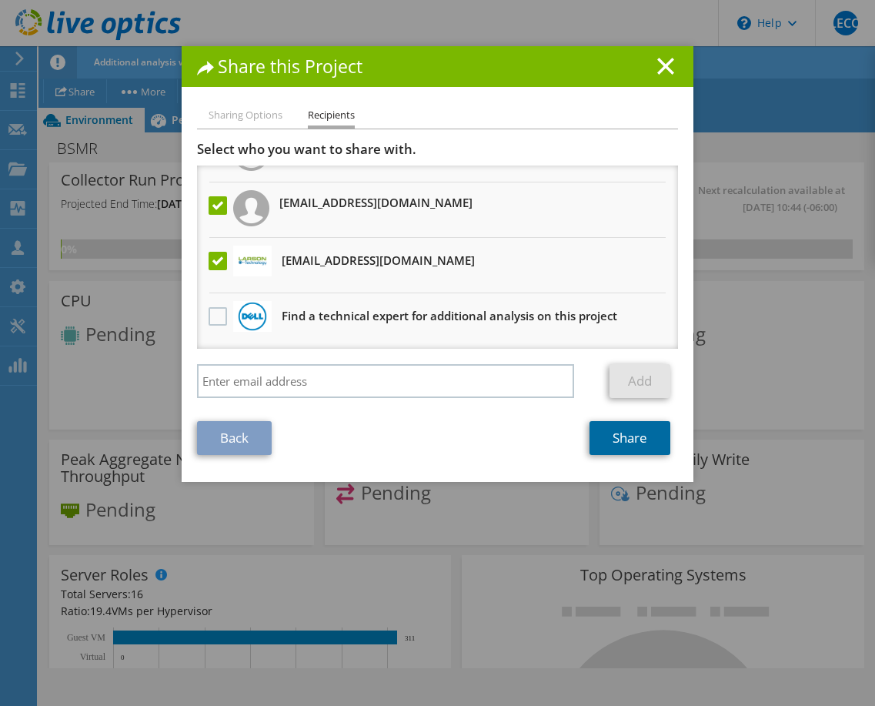
click at [648, 446] on link "Share" at bounding box center [629, 438] width 81 height 34
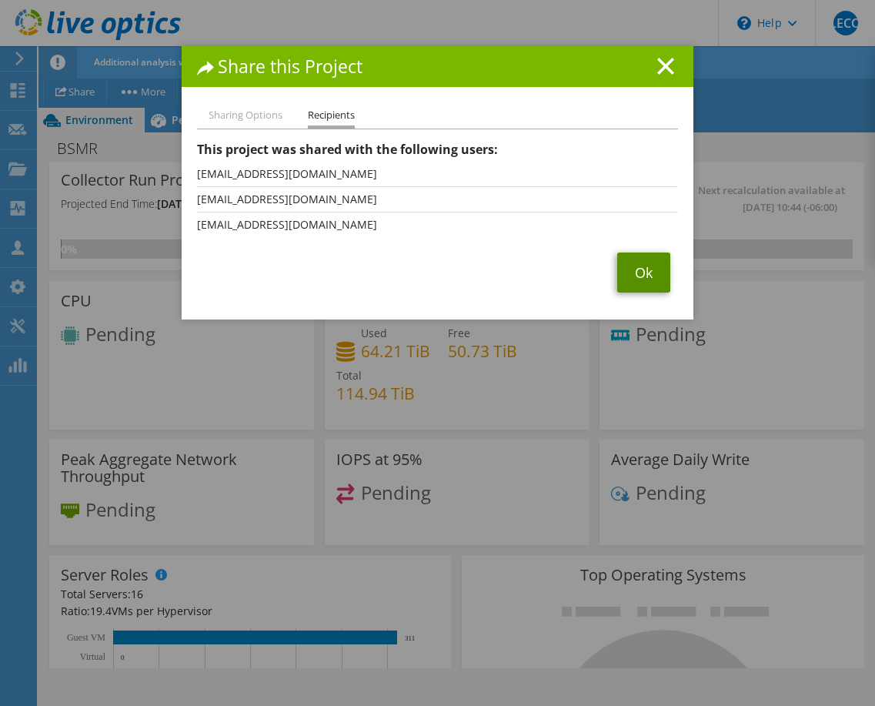
click at [646, 280] on link "Ok" at bounding box center [643, 272] width 53 height 40
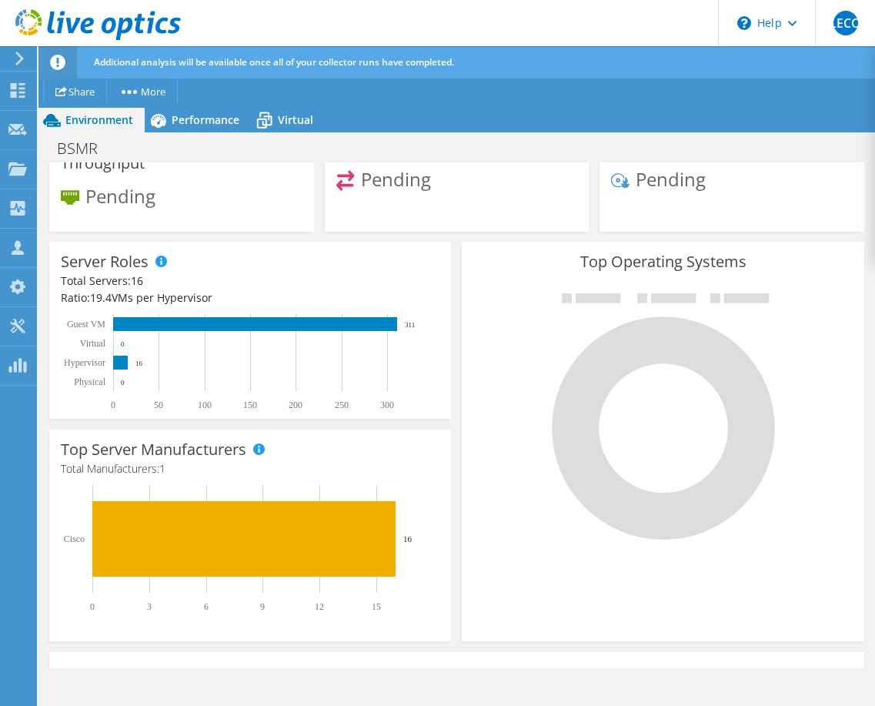
scroll to position [0, 0]
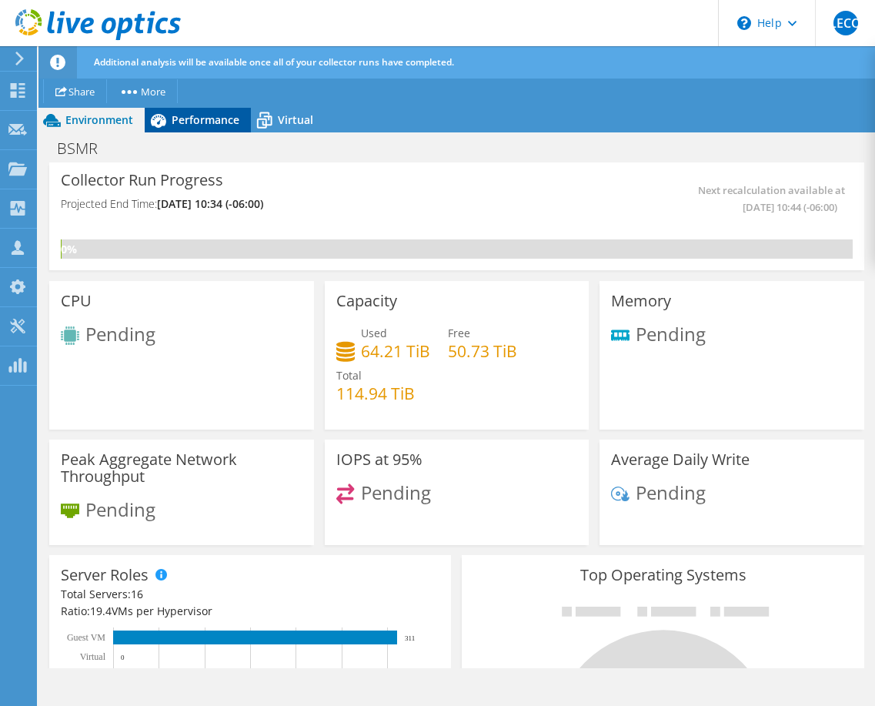
click at [186, 119] on span "Performance" at bounding box center [206, 119] width 68 height 15
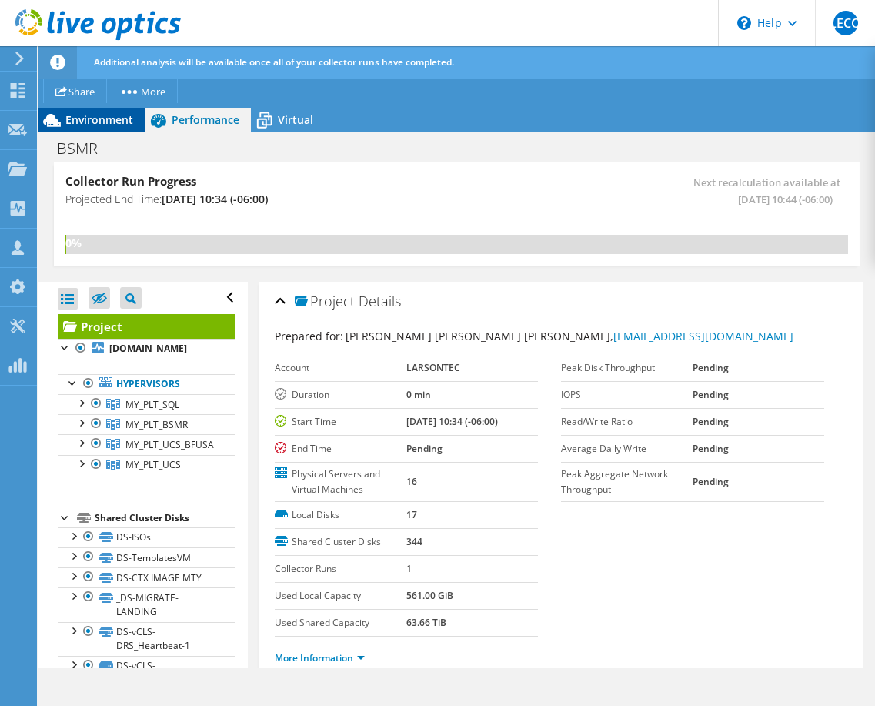
click at [107, 122] on span "Environment" at bounding box center [99, 119] width 68 height 15
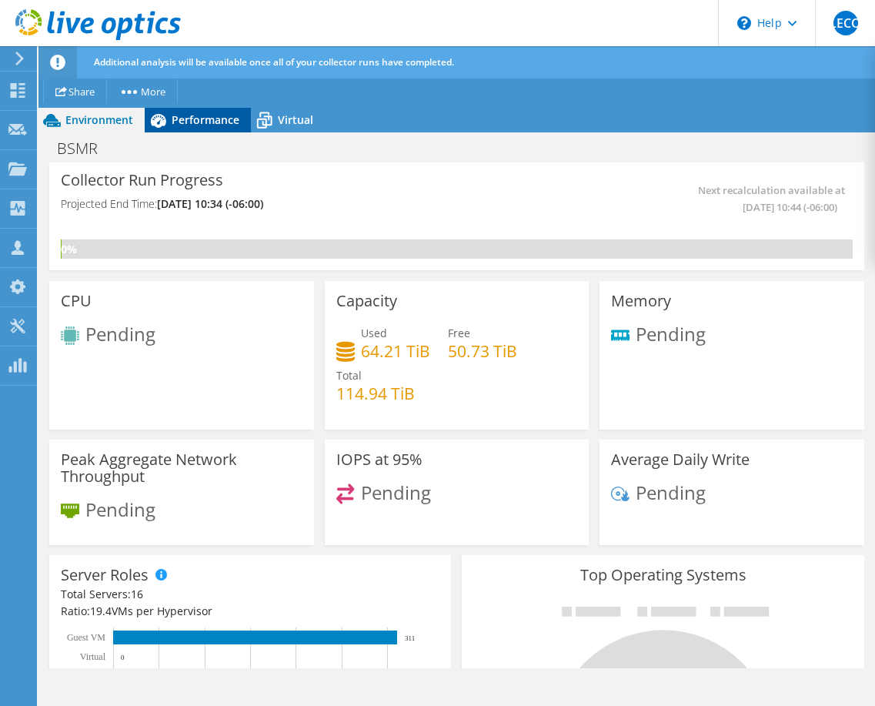
click at [196, 130] on div "Performance" at bounding box center [198, 120] width 106 height 25
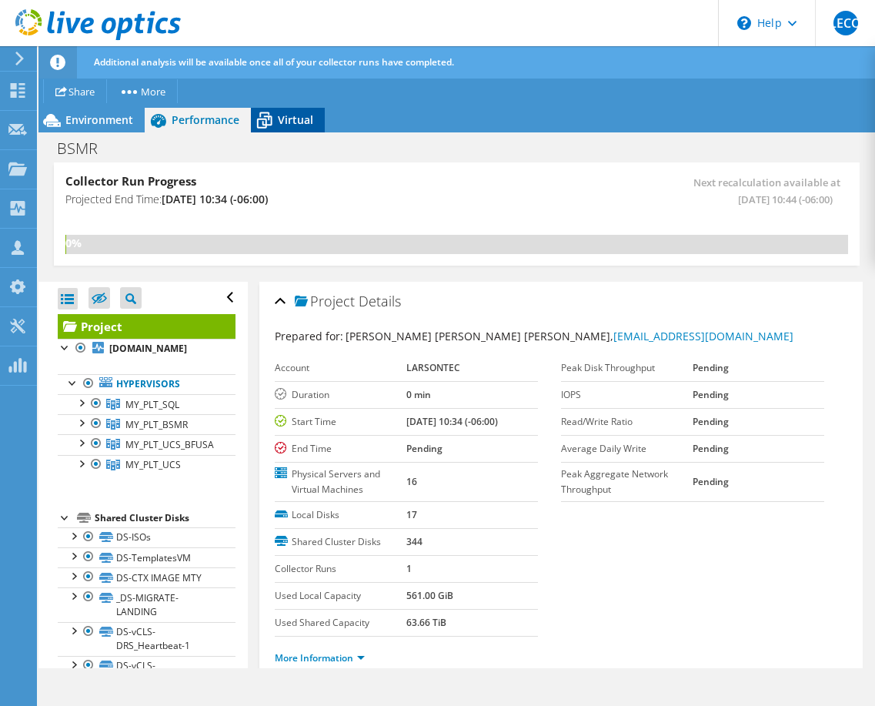
click at [282, 124] on span "Virtual" at bounding box center [295, 119] width 35 height 15
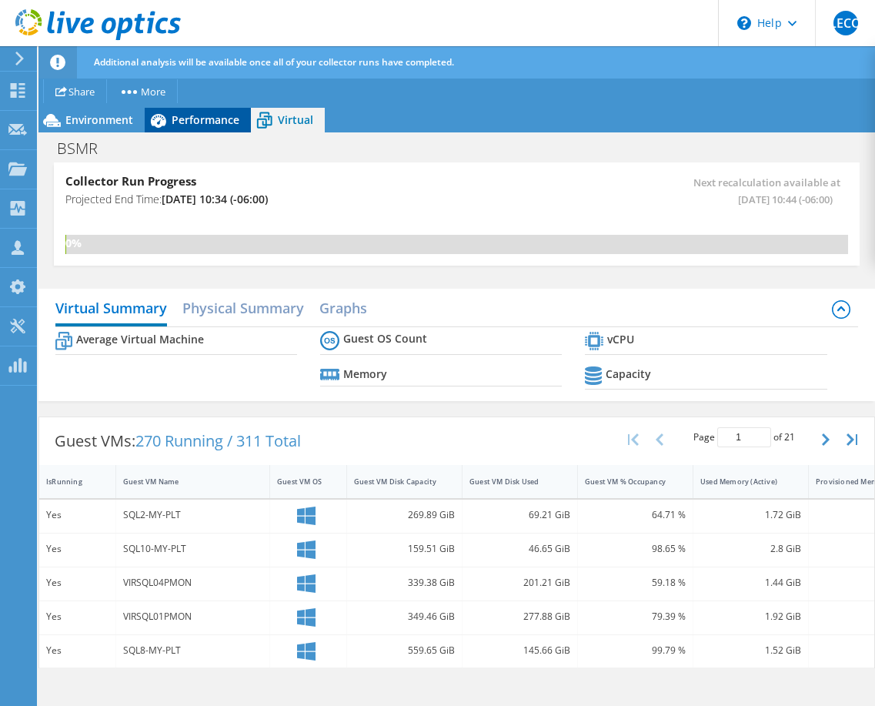
click at [225, 128] on div "Performance" at bounding box center [198, 120] width 106 height 25
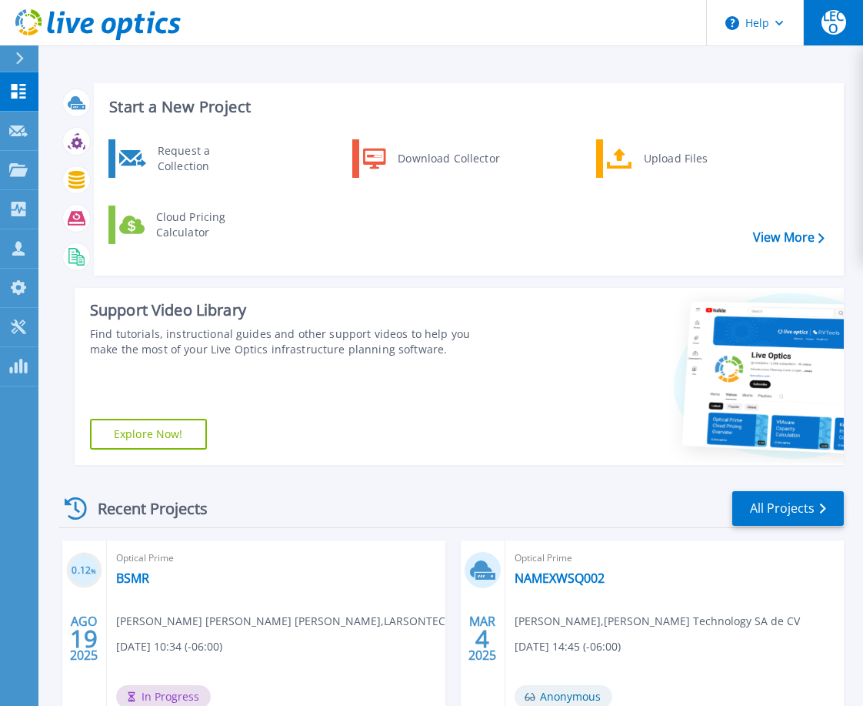
click at [840, 22] on span "LECO" at bounding box center [834, 22] width 25 height 25
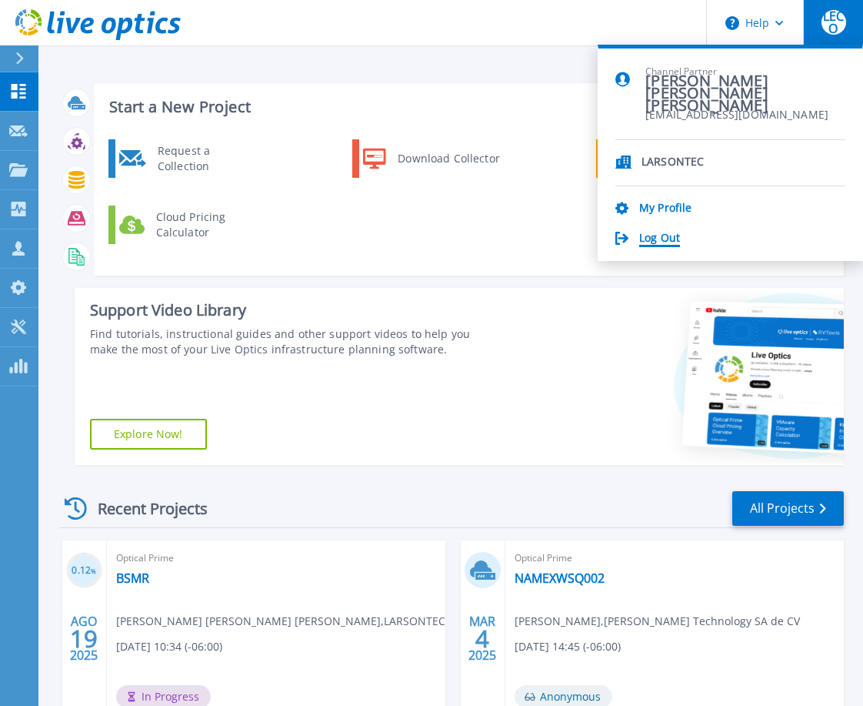
click at [655, 238] on link "Log Out" at bounding box center [659, 239] width 41 height 15
